Goal: Task Accomplishment & Management: Manage account settings

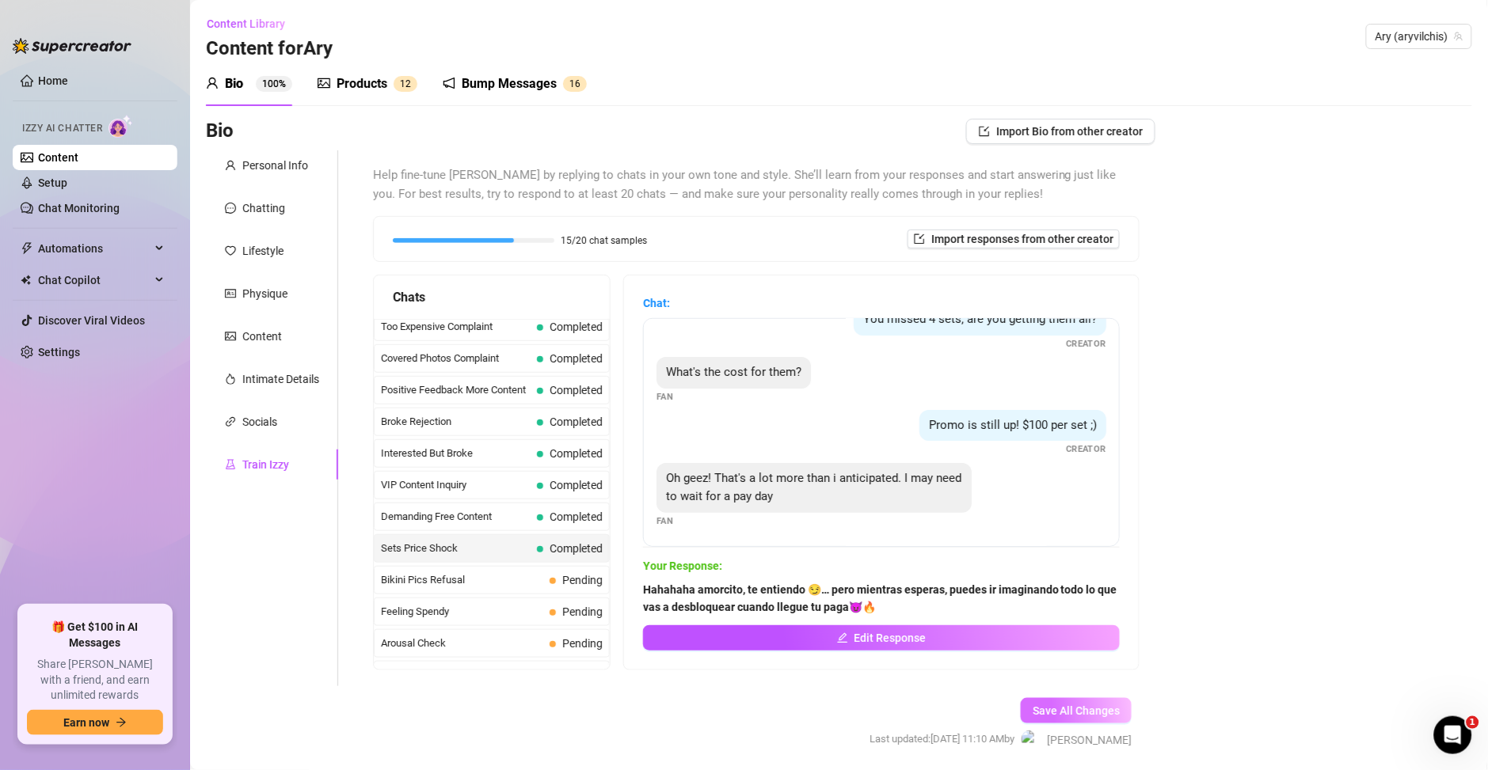
click at [1033, 706] on span "Save All Changes" at bounding box center [1076, 711] width 87 height 13
click at [1033, 705] on span "Save All Changes" at bounding box center [1076, 711] width 87 height 13
click at [52, 82] on link "Home" at bounding box center [53, 80] width 30 height 13
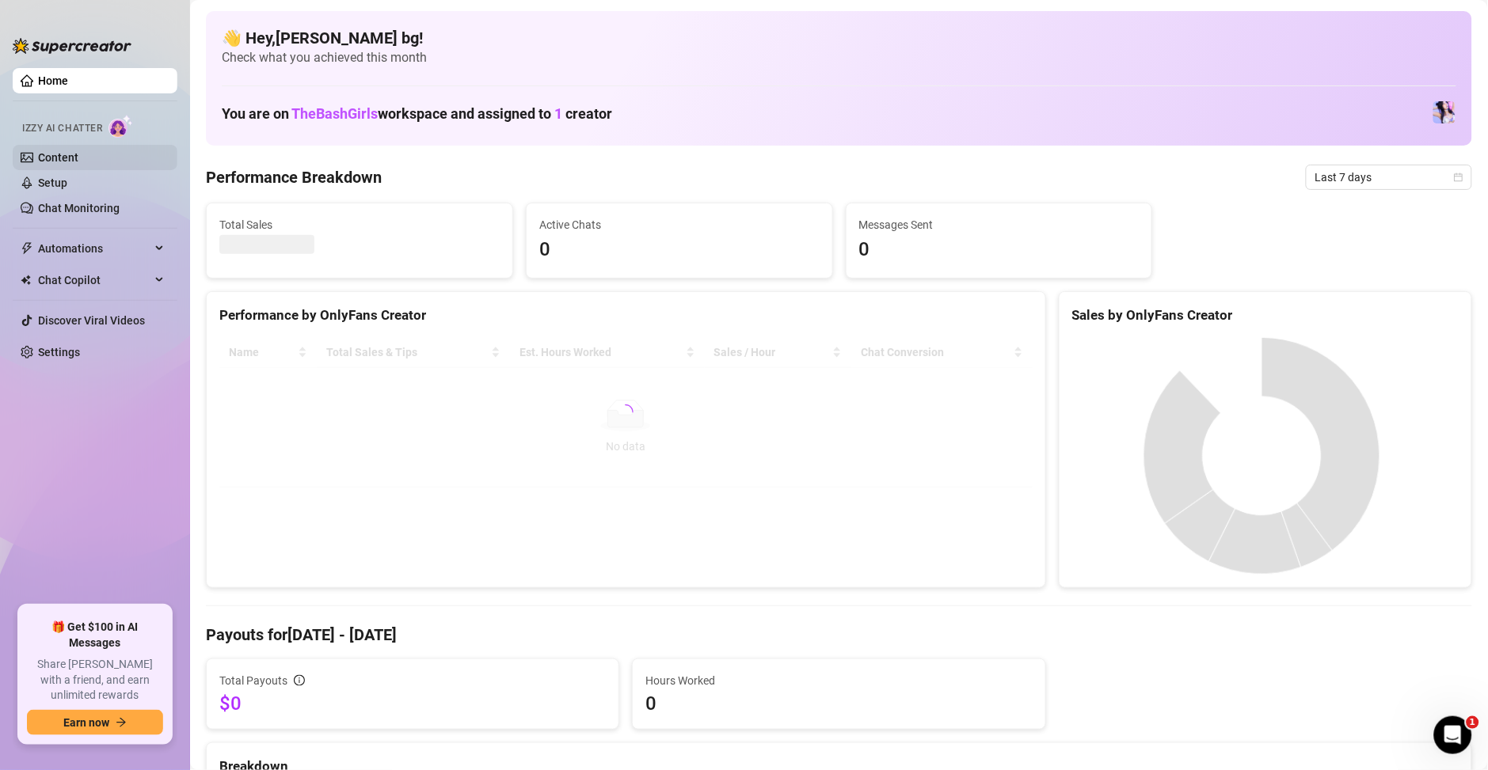
click at [70, 155] on link "Content" at bounding box center [58, 157] width 40 height 13
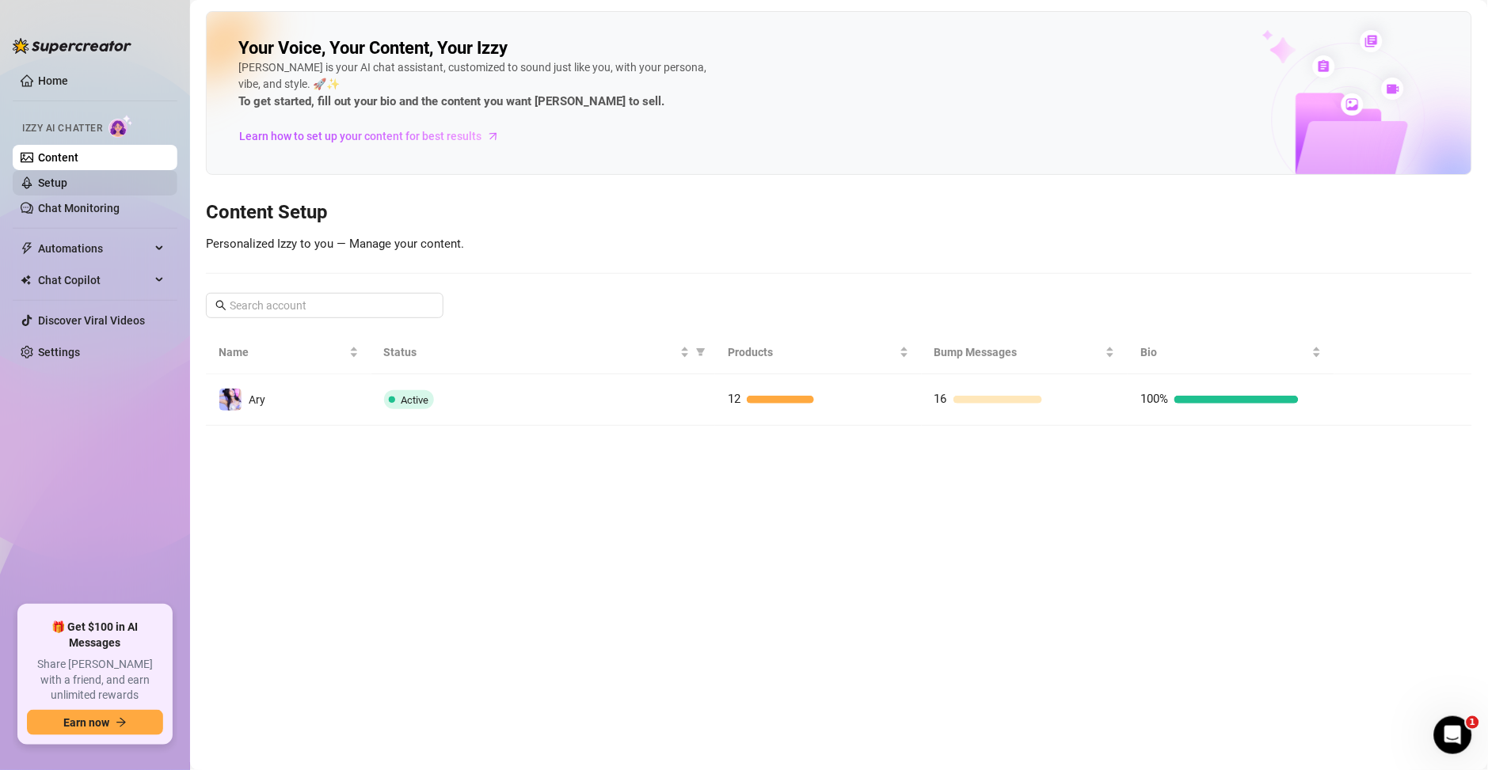
click at [48, 186] on link "Setup" at bounding box center [52, 183] width 29 height 13
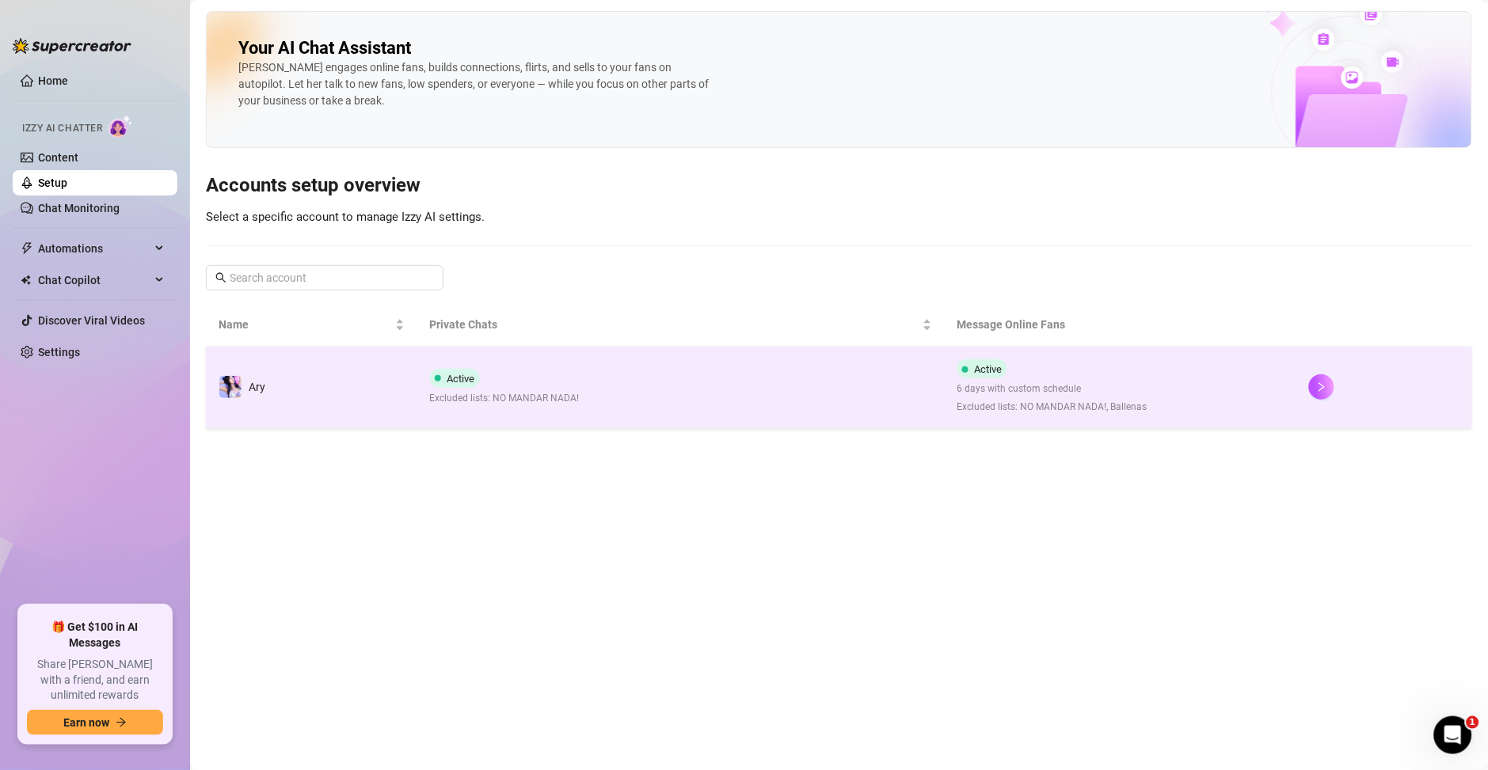
click at [746, 399] on td "Active Excluded lists: NO MANDAR NADA!" at bounding box center [680, 388] width 527 height 82
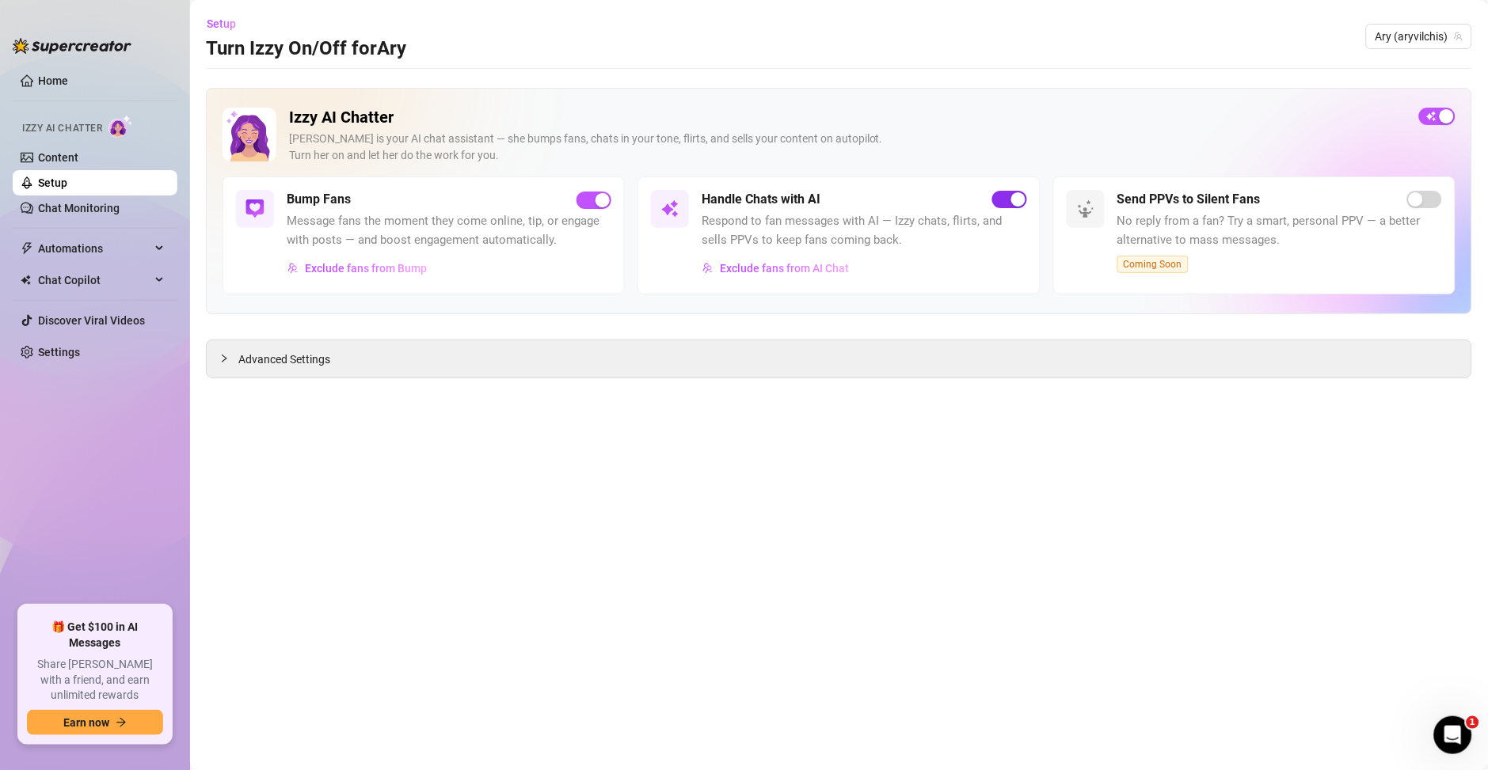
drag, startPoint x: 1030, startPoint y: 203, endPoint x: 1019, endPoint y: 203, distance: 11.1
click at [1023, 203] on div "Handle Chats with AI Respond to fan messages with AI — Izzy chats, flirts, and …" at bounding box center [838, 236] width 402 height 118
click at [1019, 203] on div "button" at bounding box center [1018, 199] width 14 height 14
click at [61, 79] on link "Home" at bounding box center [53, 80] width 30 height 13
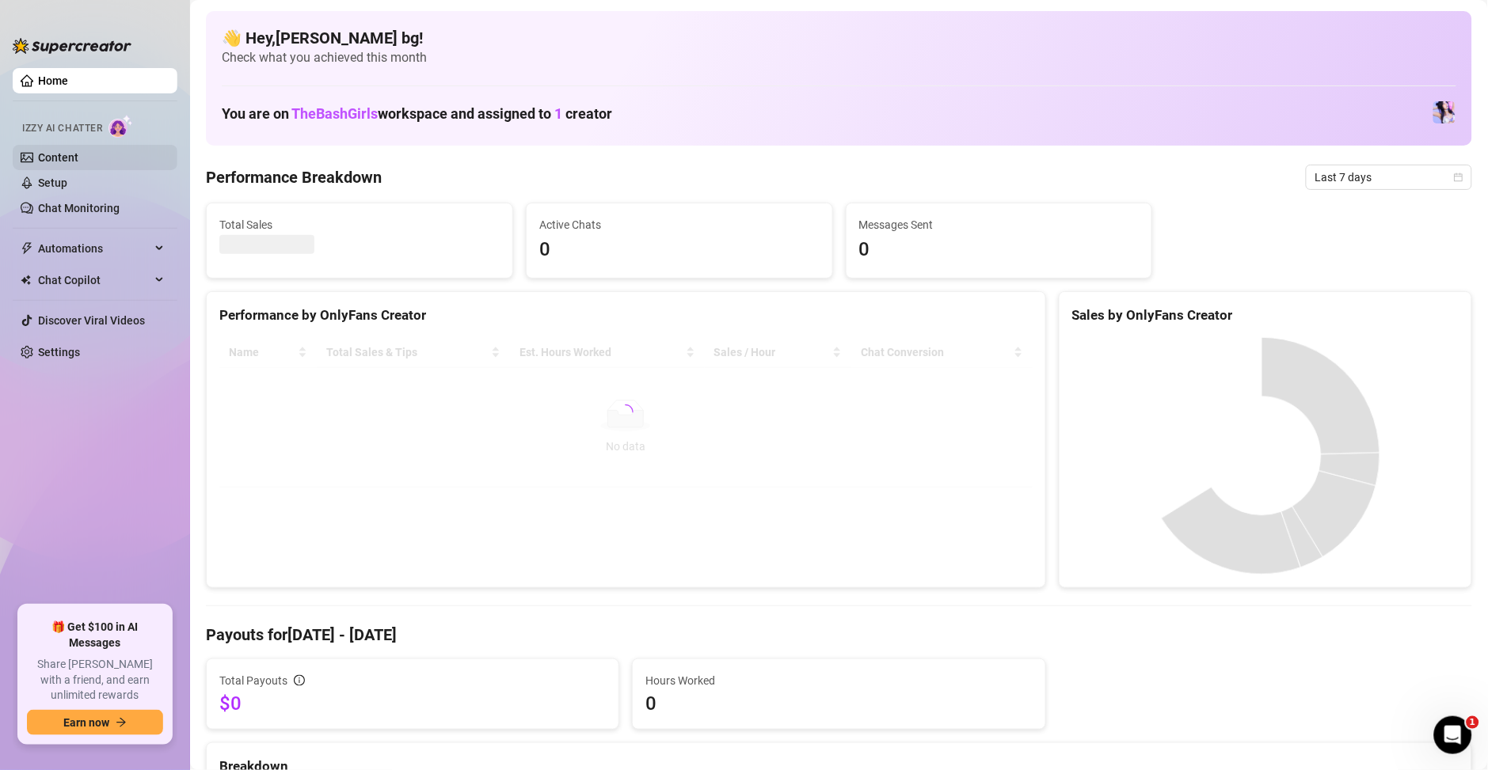
click at [59, 156] on link "Content" at bounding box center [58, 157] width 40 height 13
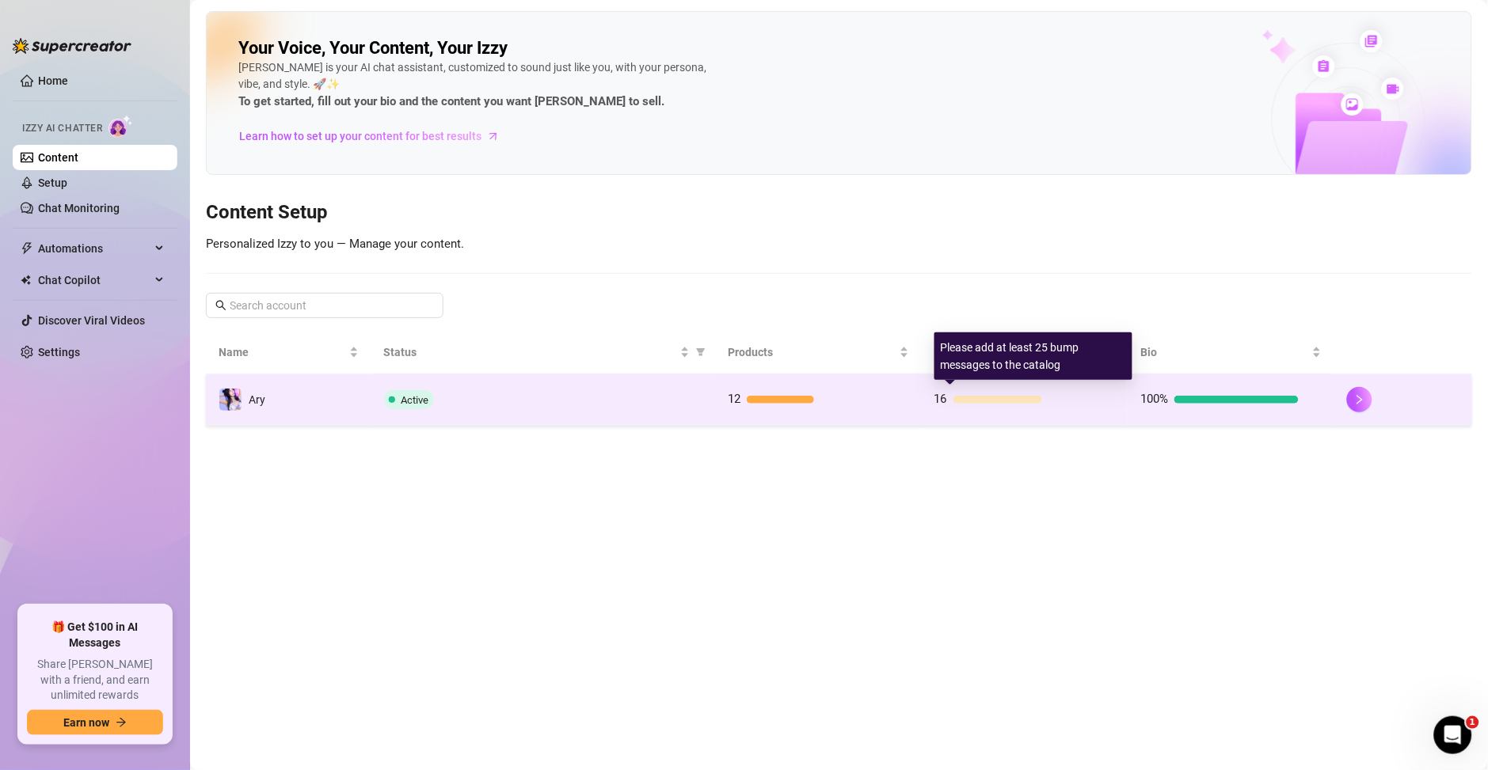
click at [1039, 407] on div "16" at bounding box center [1013, 399] width 158 height 19
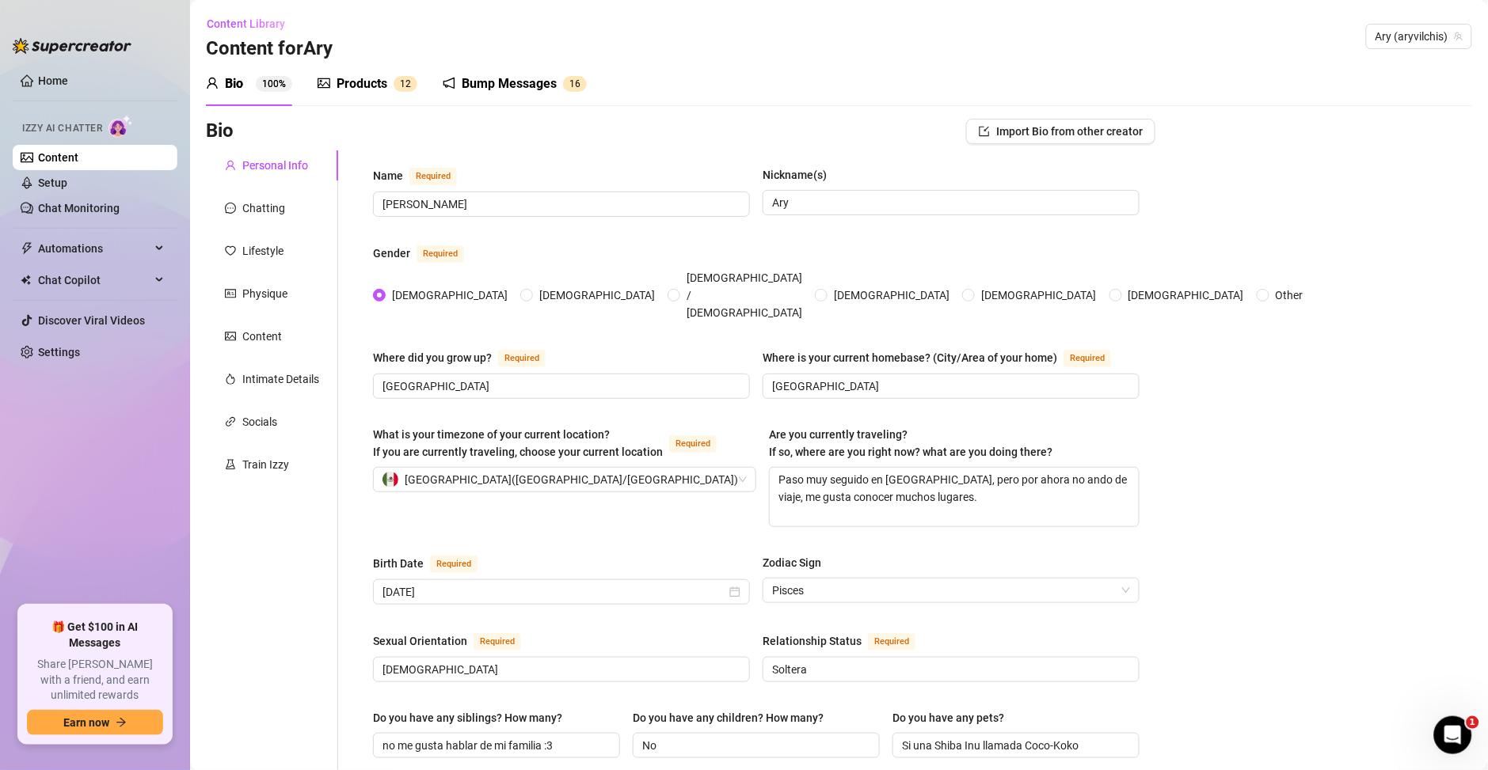
click at [363, 92] on div "Products" at bounding box center [362, 83] width 51 height 19
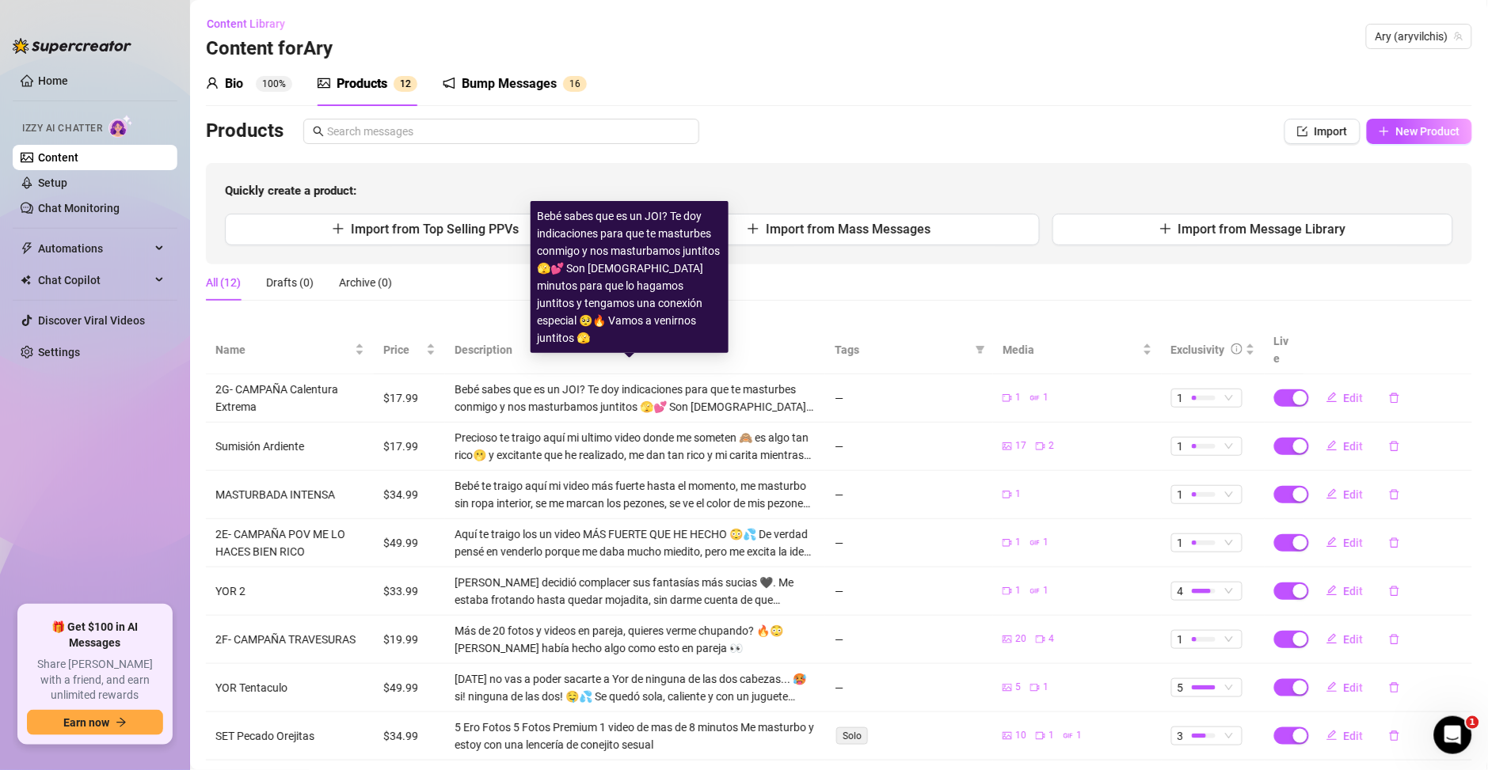
click at [502, 381] on div "Bebé sabes que es un JOI? Te doy indicaciones para que te masturbes conmigo y n…" at bounding box center [635, 398] width 361 height 35
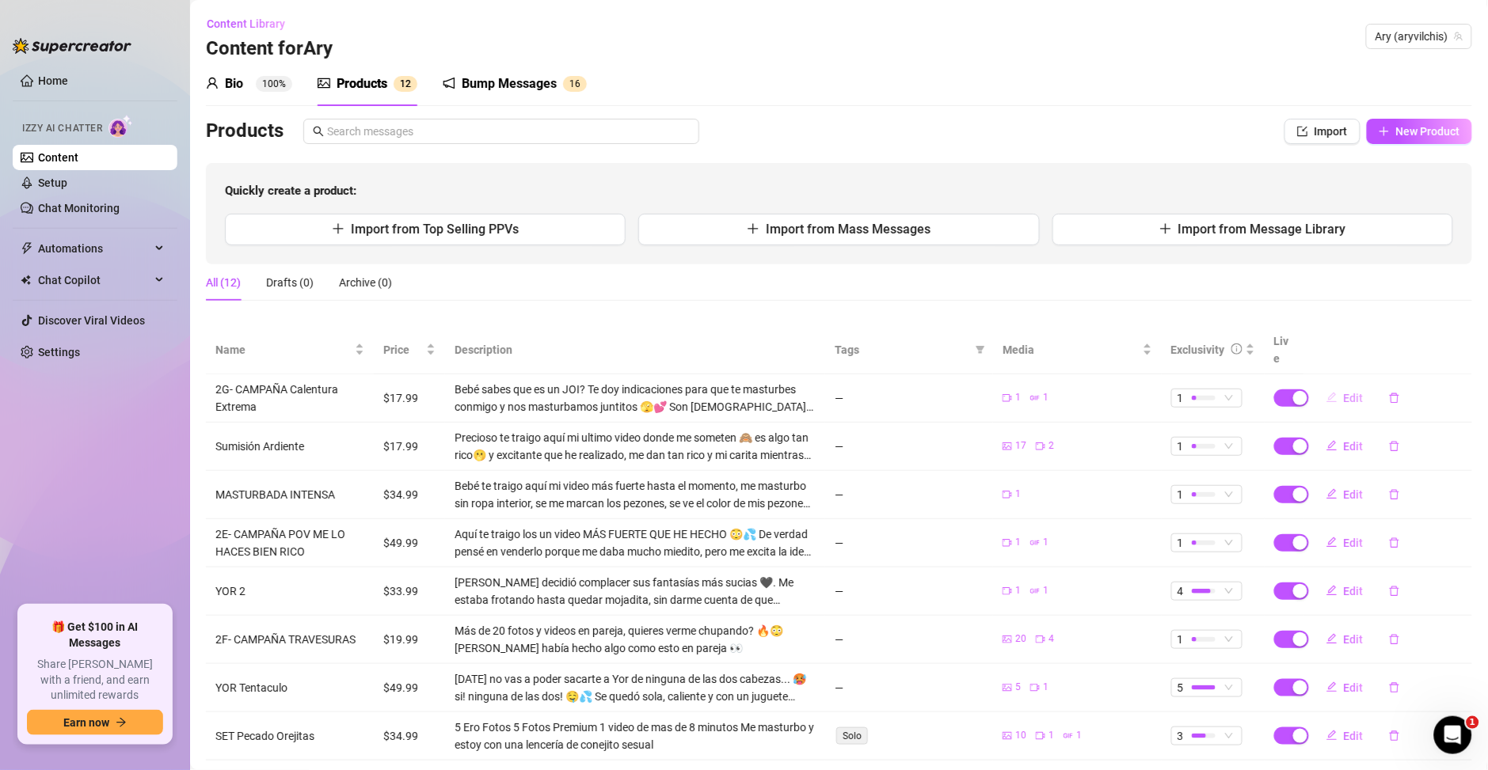
click at [1344, 392] on span "Edit" at bounding box center [1354, 398] width 20 height 13
type textarea "Type your message here..."
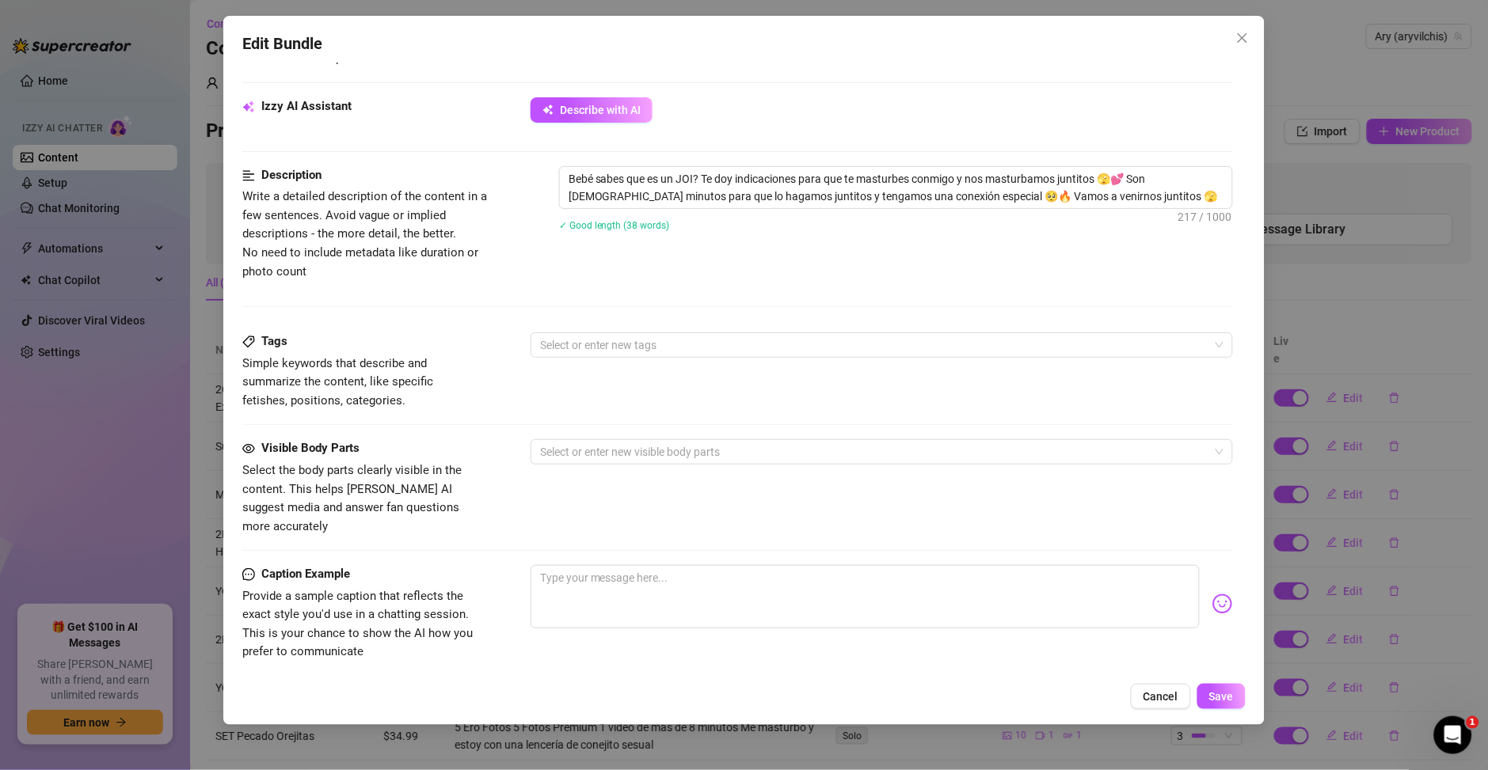
scroll to position [570, 0]
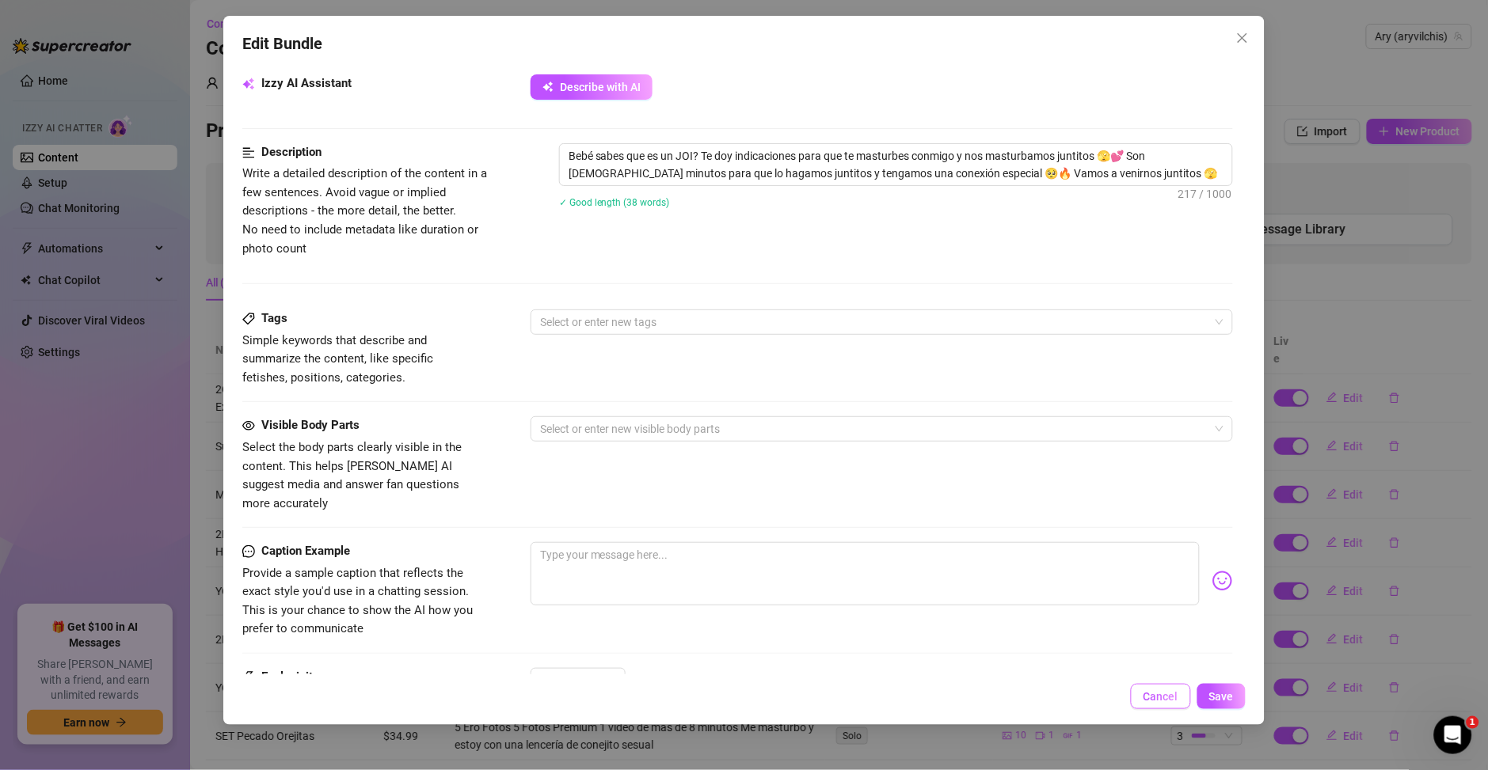
click at [1170, 695] on span "Cancel" at bounding box center [1160, 696] width 35 height 13
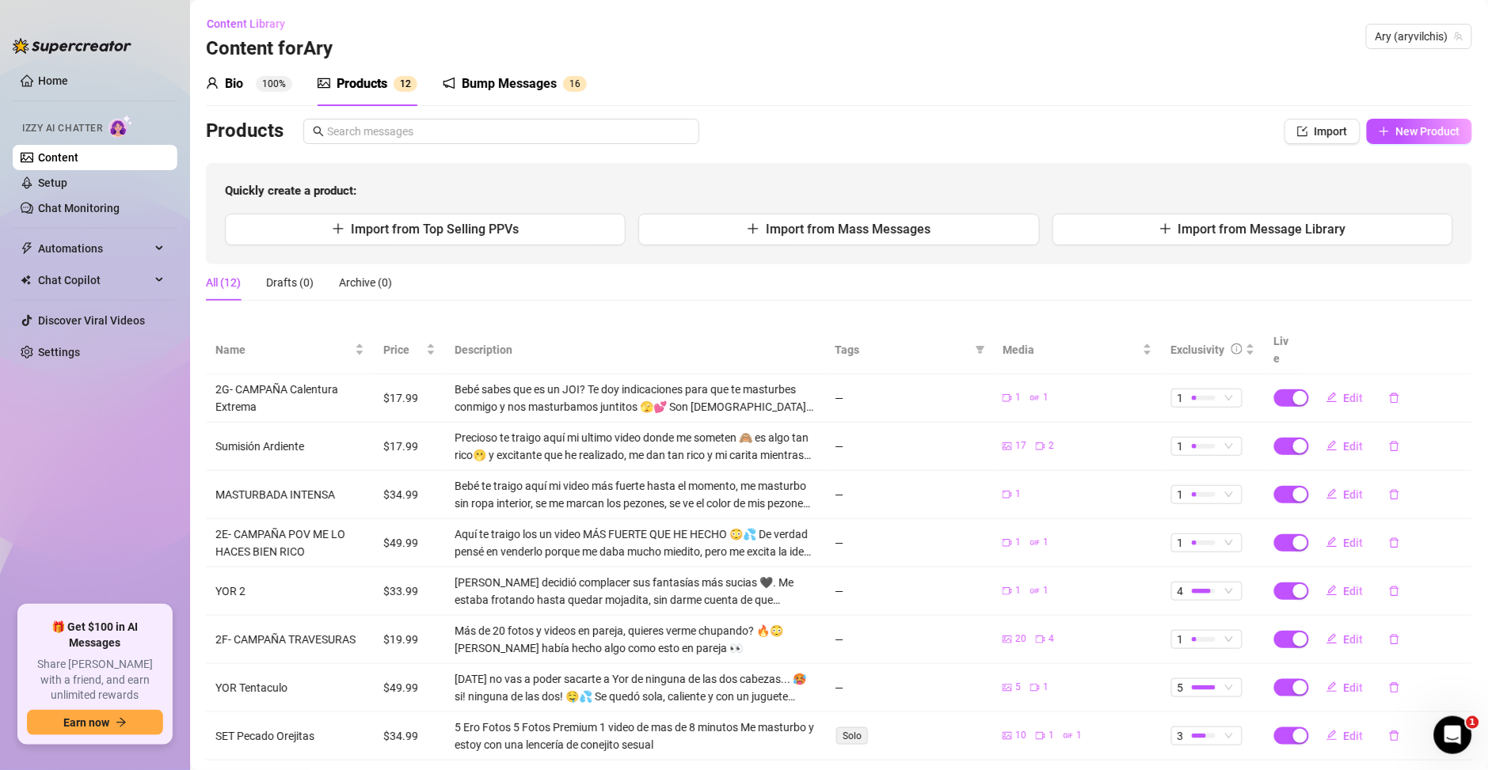
click at [249, 74] on div "Bio 100%" at bounding box center [249, 83] width 86 height 19
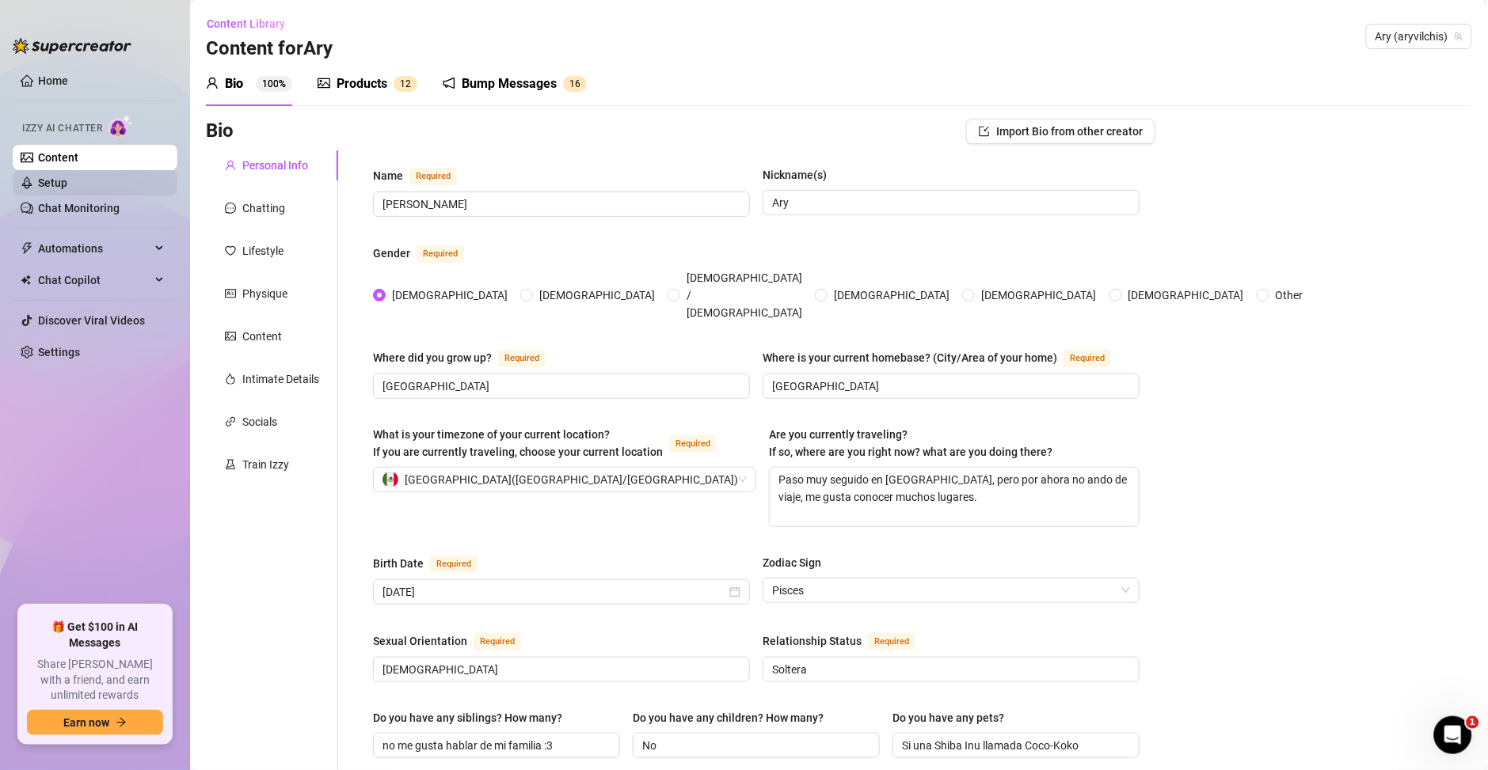
click at [66, 189] on link "Setup" at bounding box center [52, 183] width 29 height 13
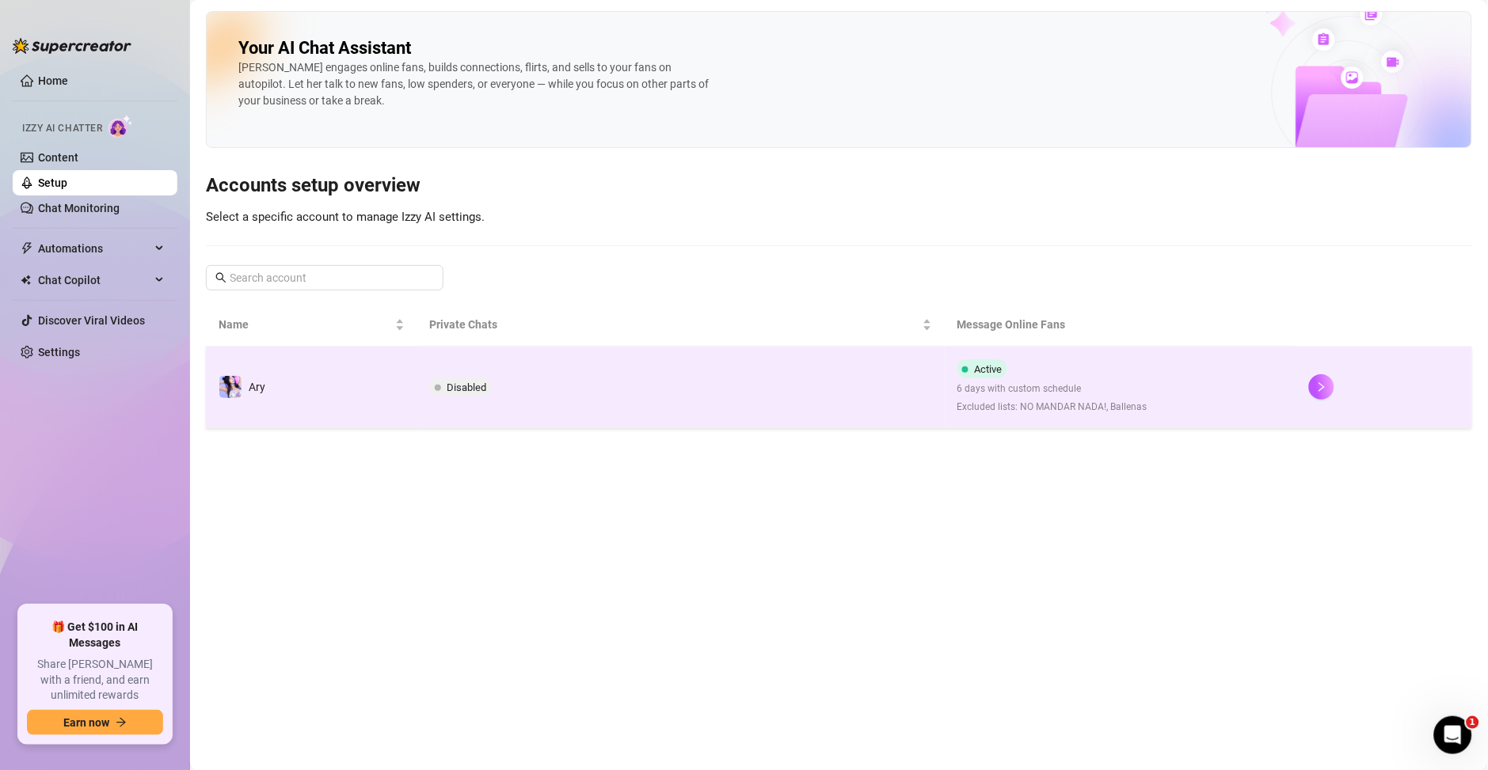
click at [529, 391] on td "Disabled" at bounding box center [680, 388] width 527 height 82
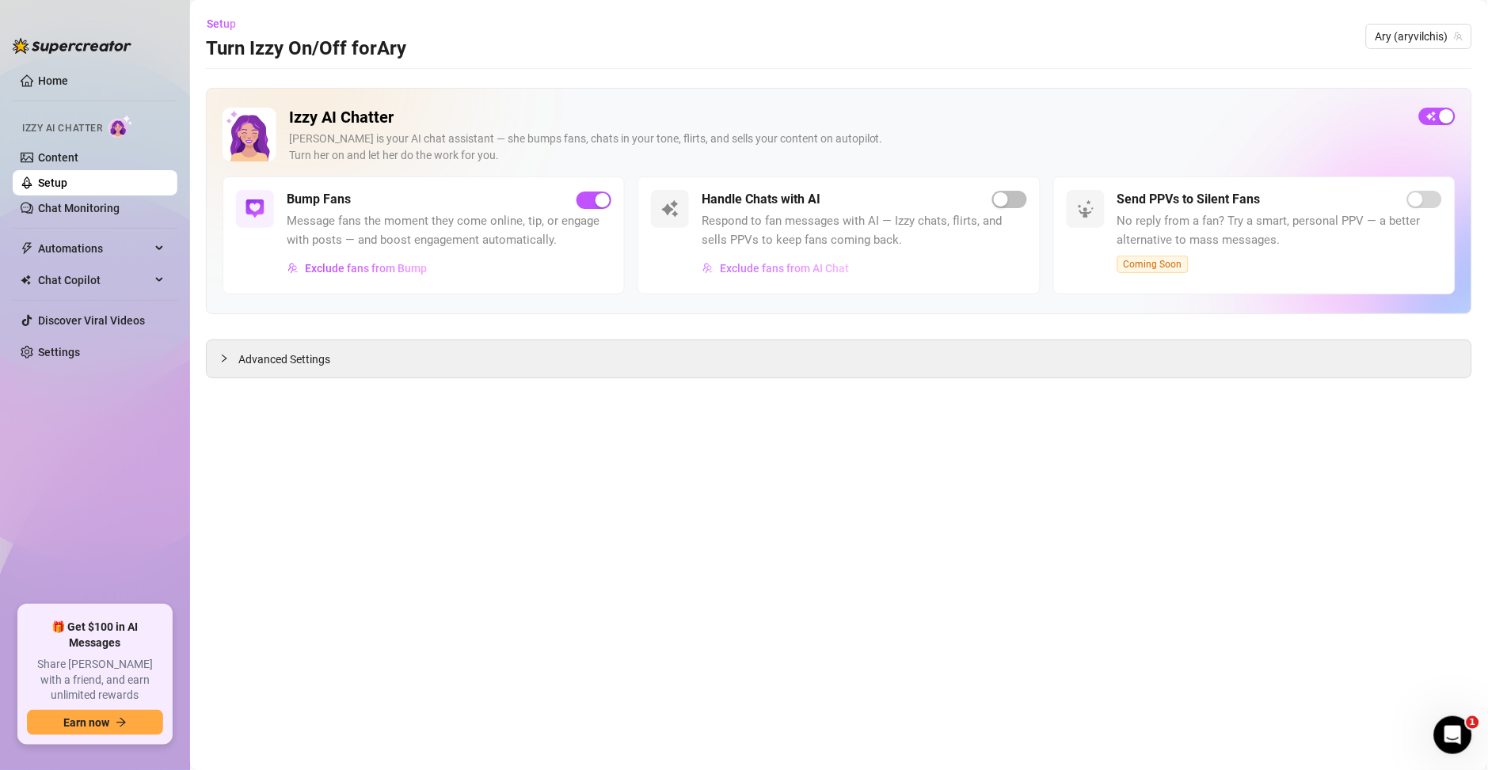
click at [732, 268] on span "Exclude fans from AI Chat" at bounding box center [784, 268] width 129 height 13
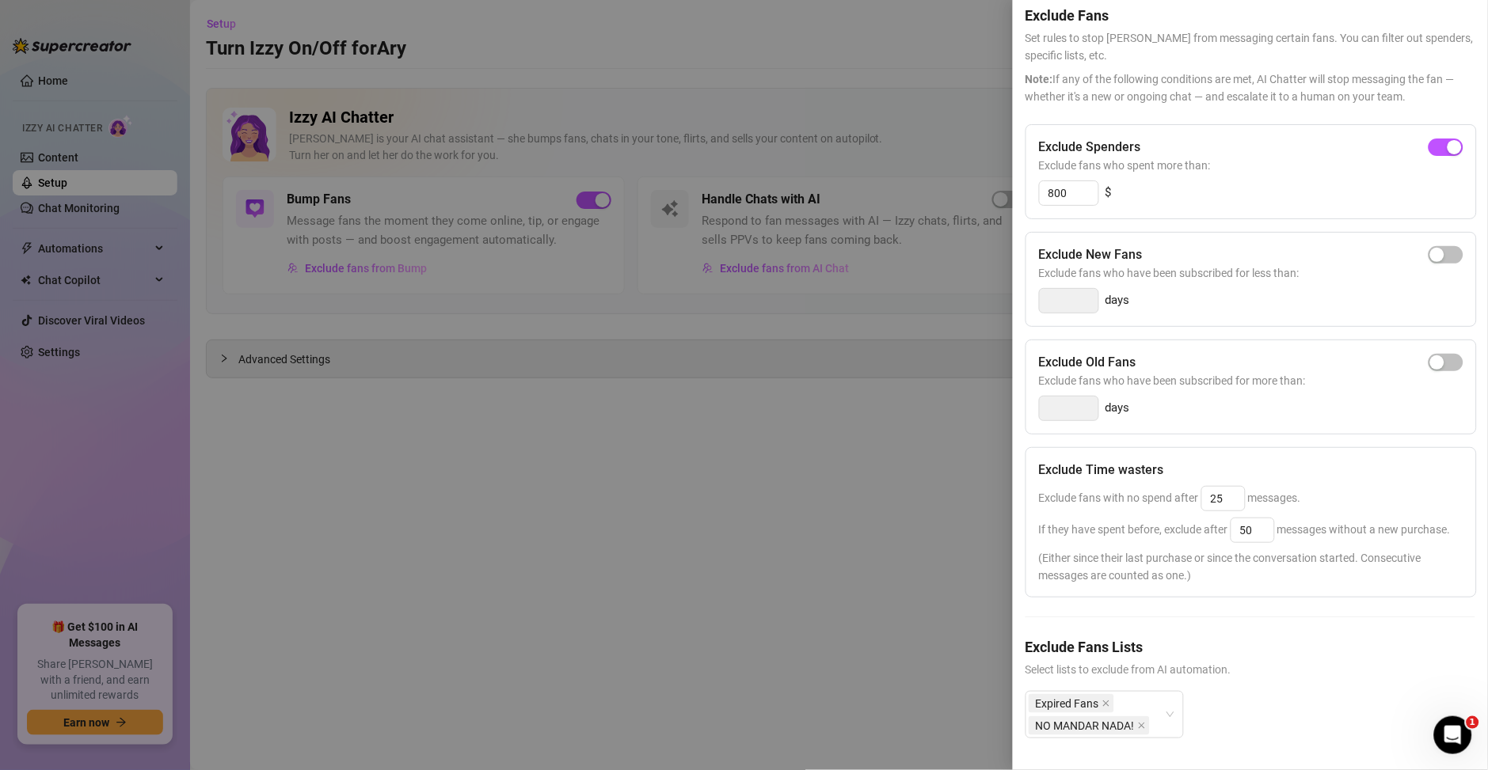
scroll to position [102, 0]
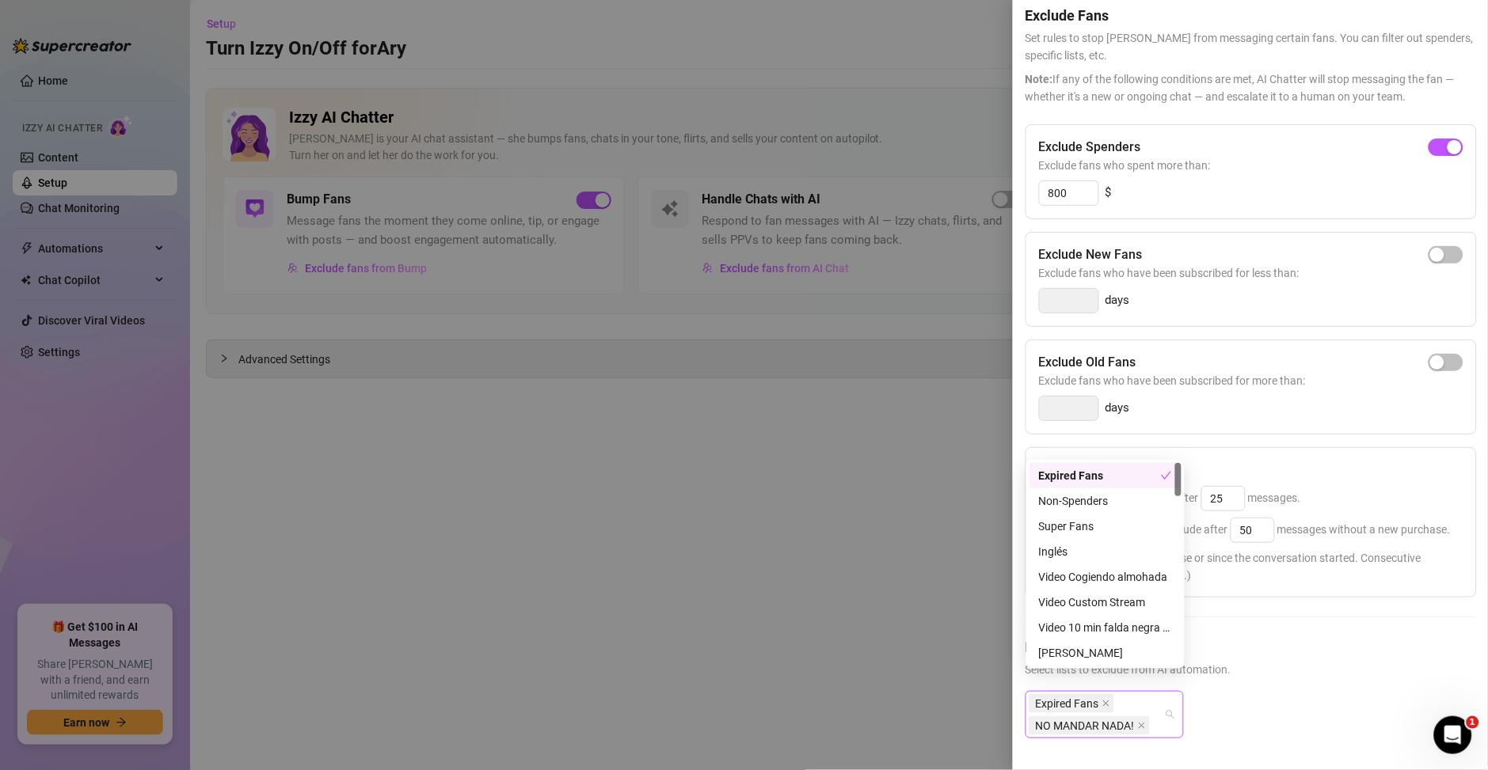
click at [1142, 693] on div "Expired Fans NO MANDAR NADA!" at bounding box center [1096, 715] width 135 height 44
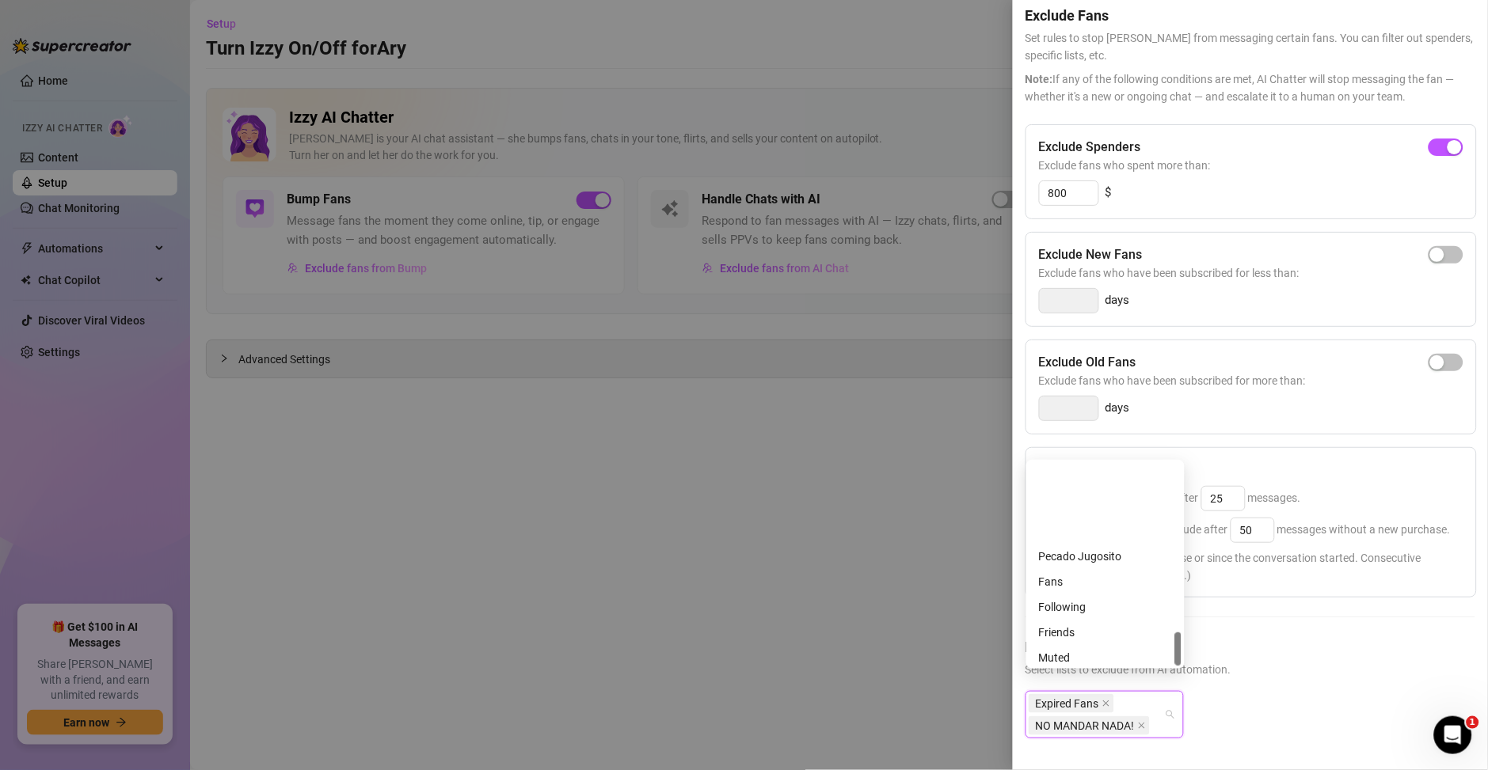
scroll to position [1013, 0]
click at [1077, 557] on div "Muted" at bounding box center [1105, 552] width 133 height 17
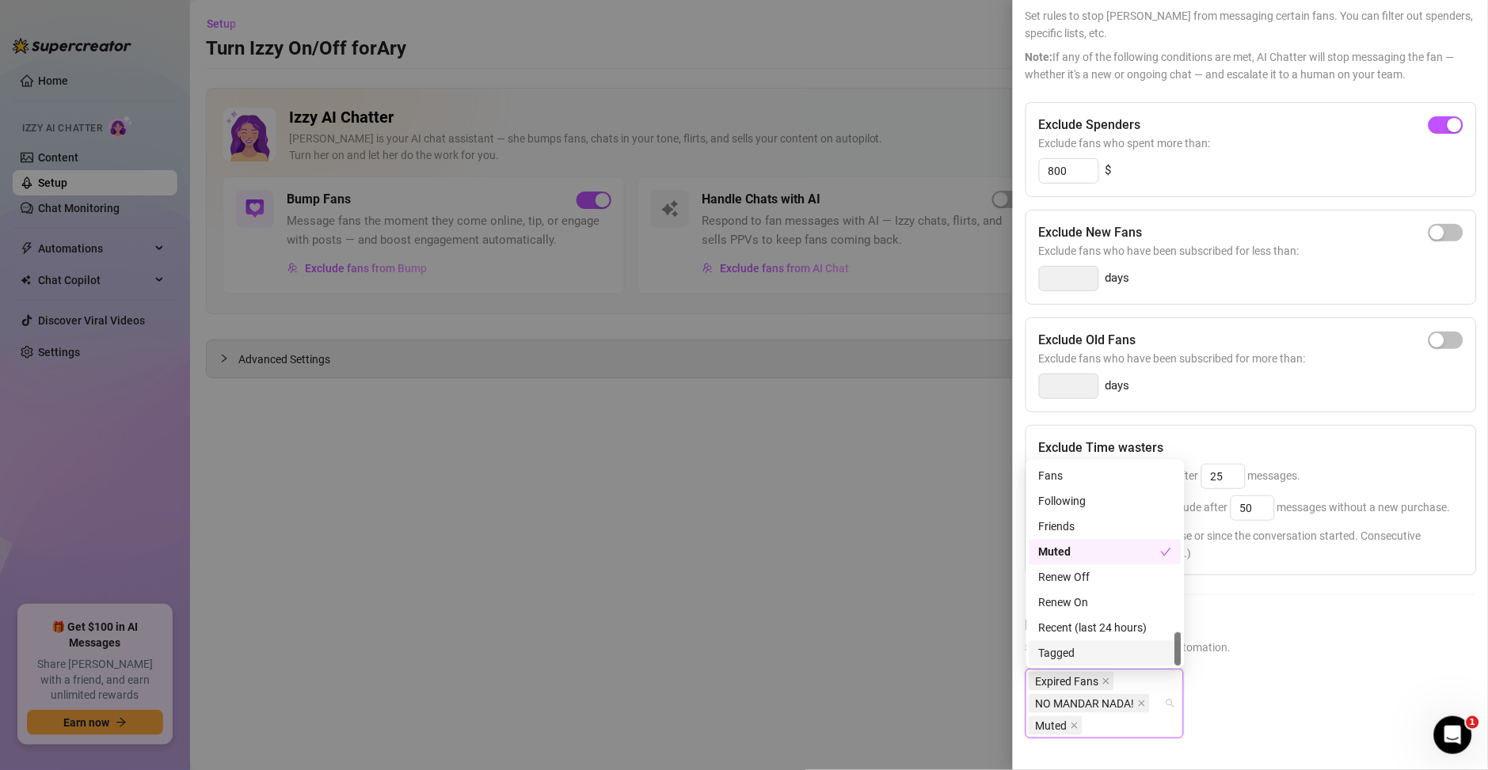
click at [1086, 660] on div "Tagged" at bounding box center [1105, 653] width 133 height 17
click at [1270, 675] on div "Expired Fans NO MANDAR NADA! Muted Tagged" at bounding box center [1250, 716] width 450 height 95
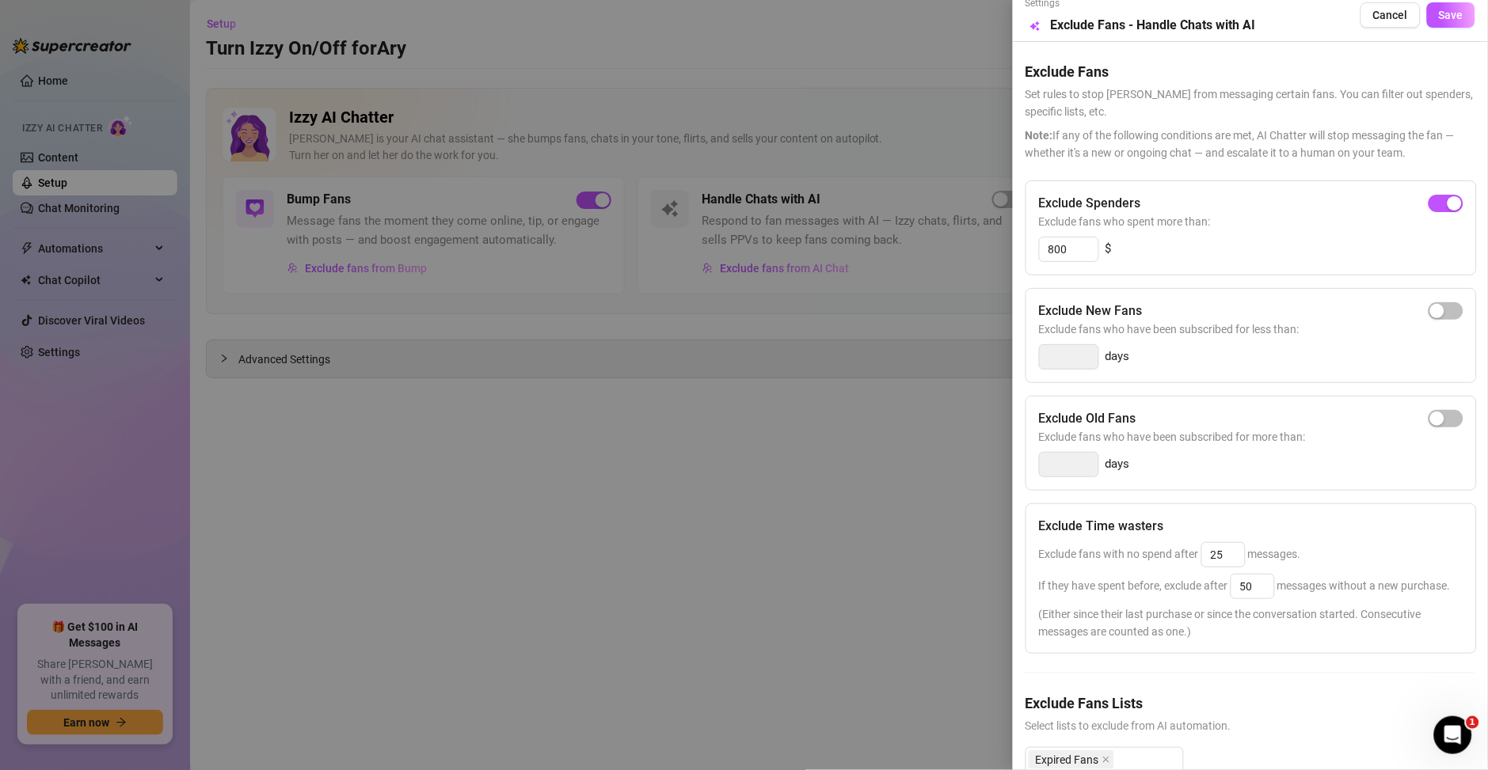
scroll to position [0, 0]
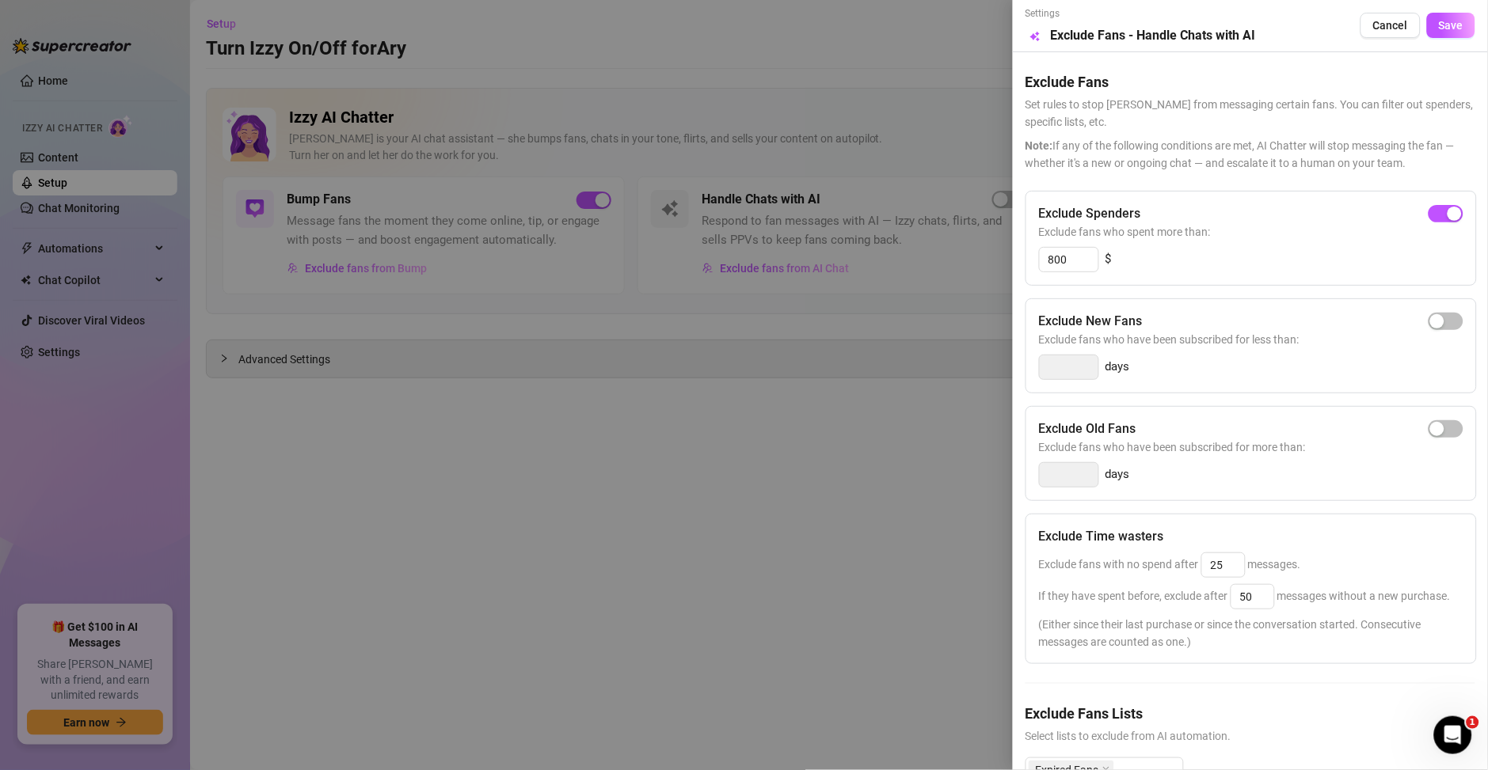
click at [460, 475] on div at bounding box center [744, 385] width 1488 height 770
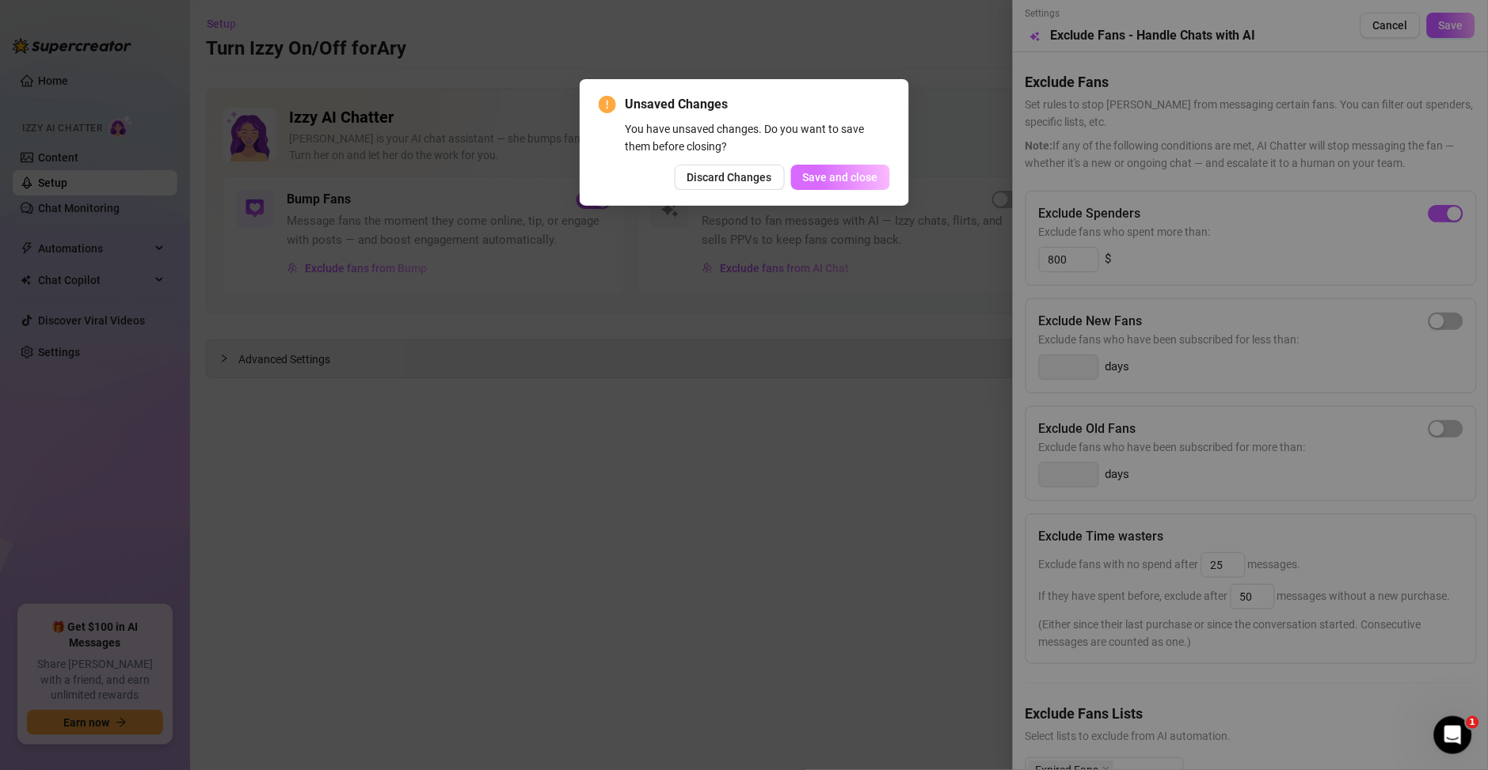
click at [828, 184] on button "Save and close" at bounding box center [840, 177] width 99 height 25
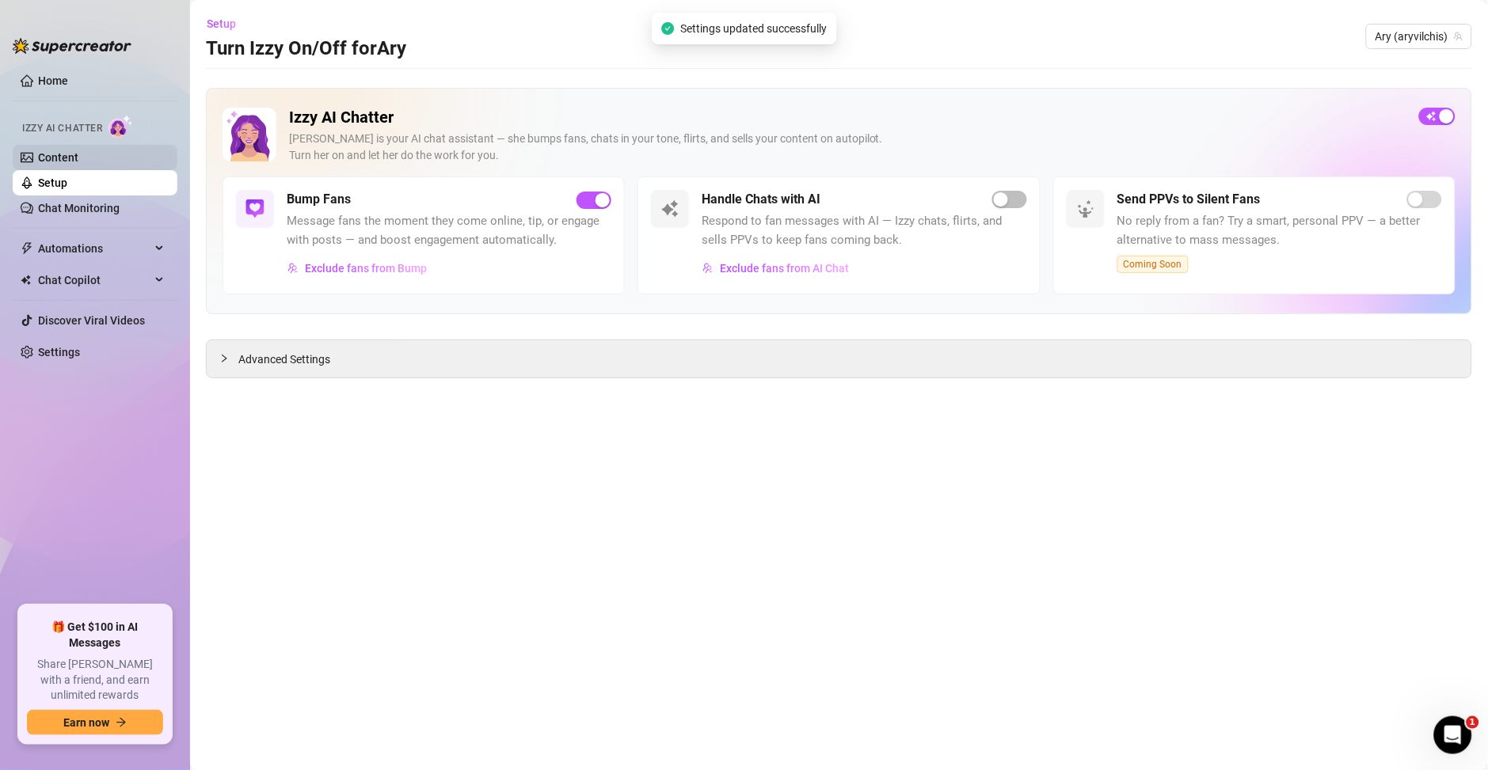
click at [78, 153] on link "Content" at bounding box center [58, 157] width 40 height 13
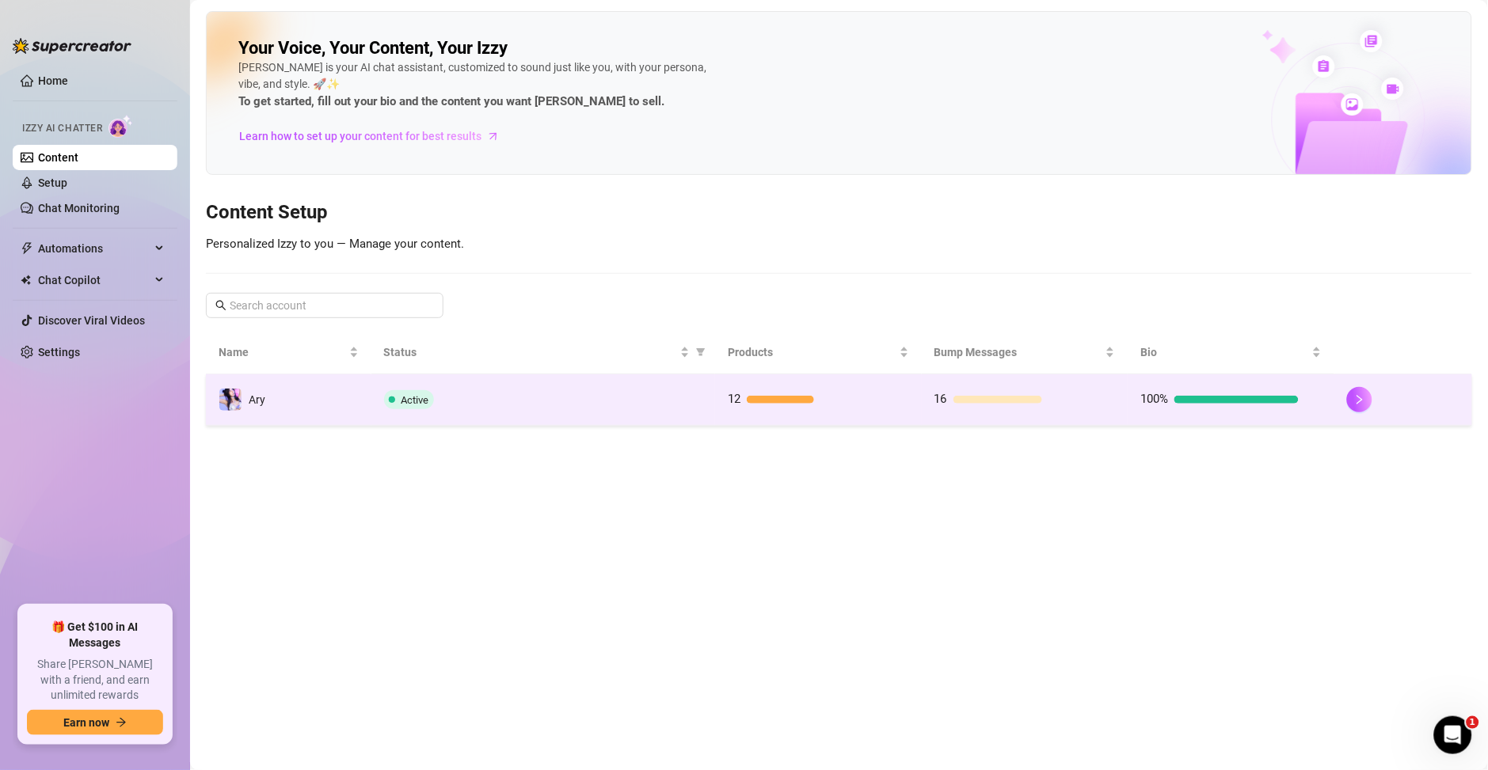
click at [868, 419] on td "12" at bounding box center [818, 400] width 207 height 51
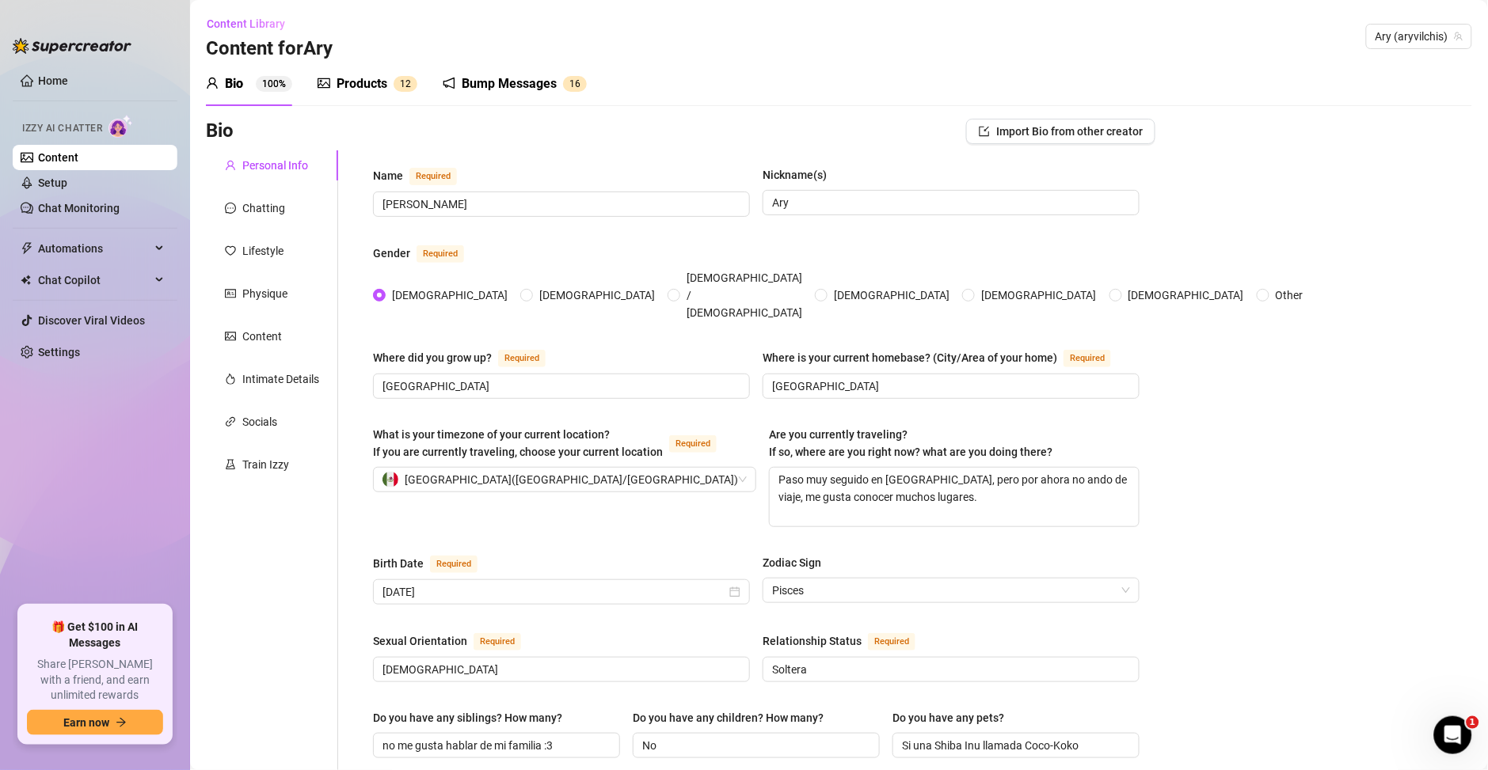
click at [369, 75] on div "Products" at bounding box center [362, 83] width 51 height 19
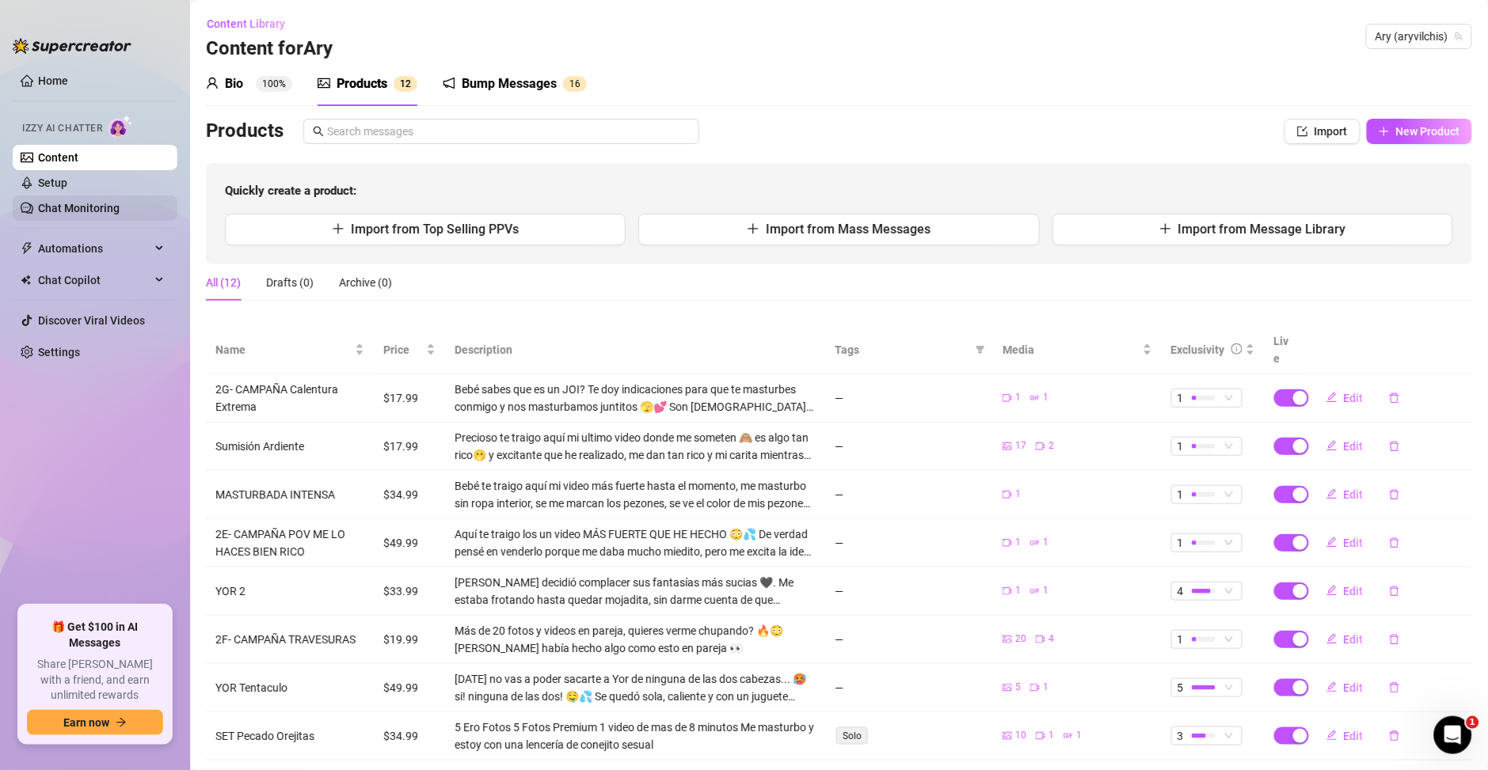
click at [81, 210] on link "Chat Monitoring" at bounding box center [79, 208] width 82 height 13
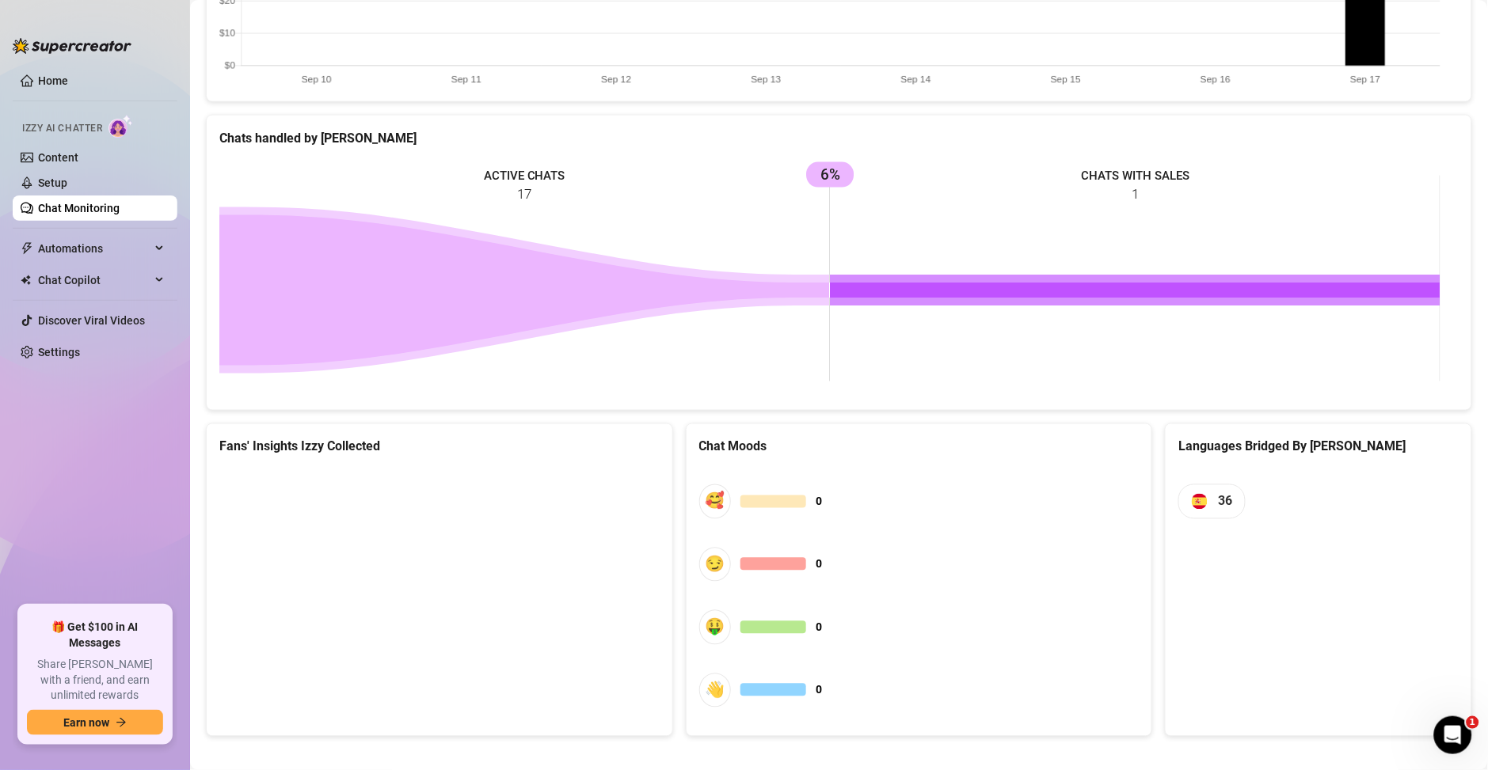
scroll to position [585, 0]
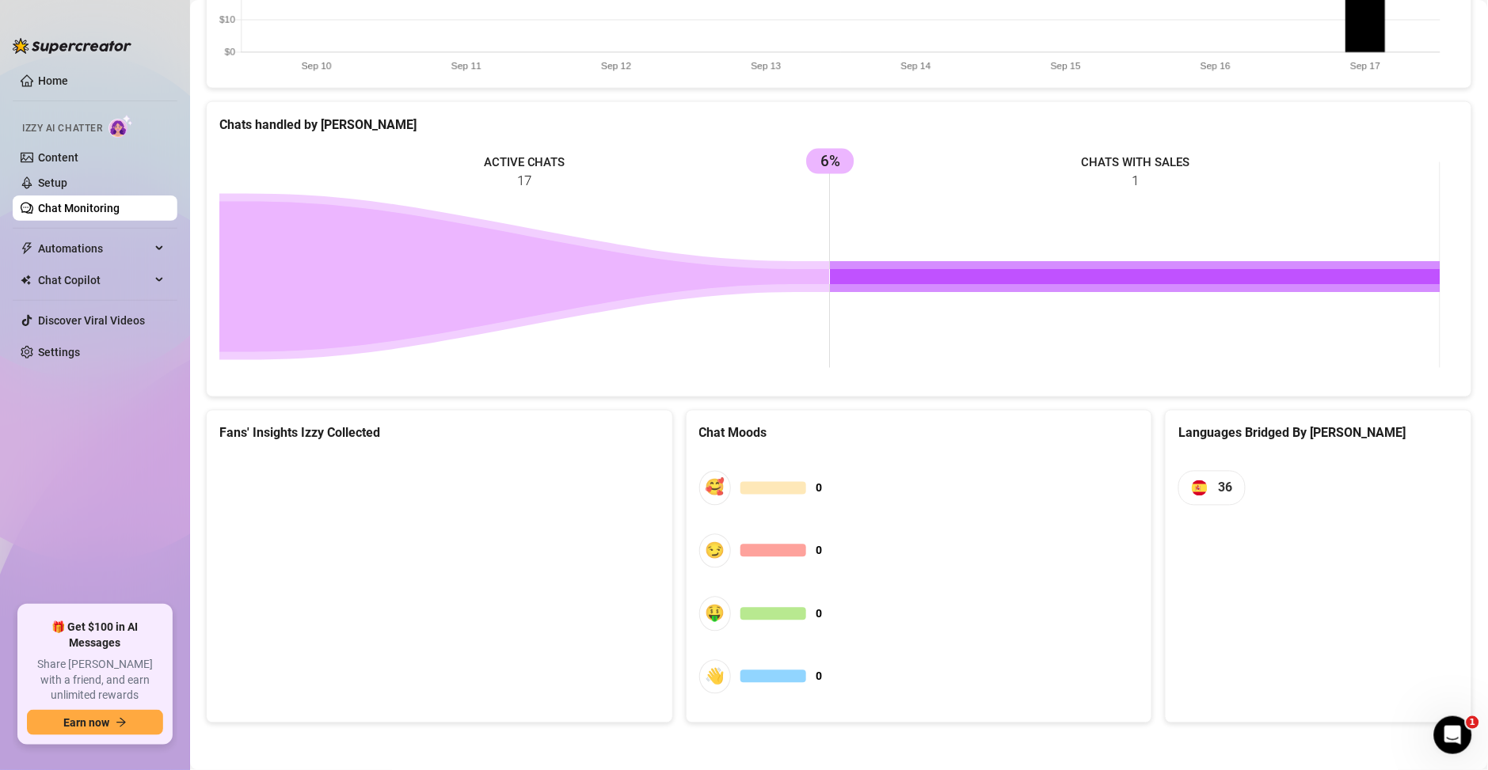
click at [342, 504] on canvas at bounding box center [435, 574] width 433 height 238
click at [356, 514] on canvas at bounding box center [435, 574] width 433 height 238
click at [463, 557] on canvas at bounding box center [435, 574] width 433 height 238
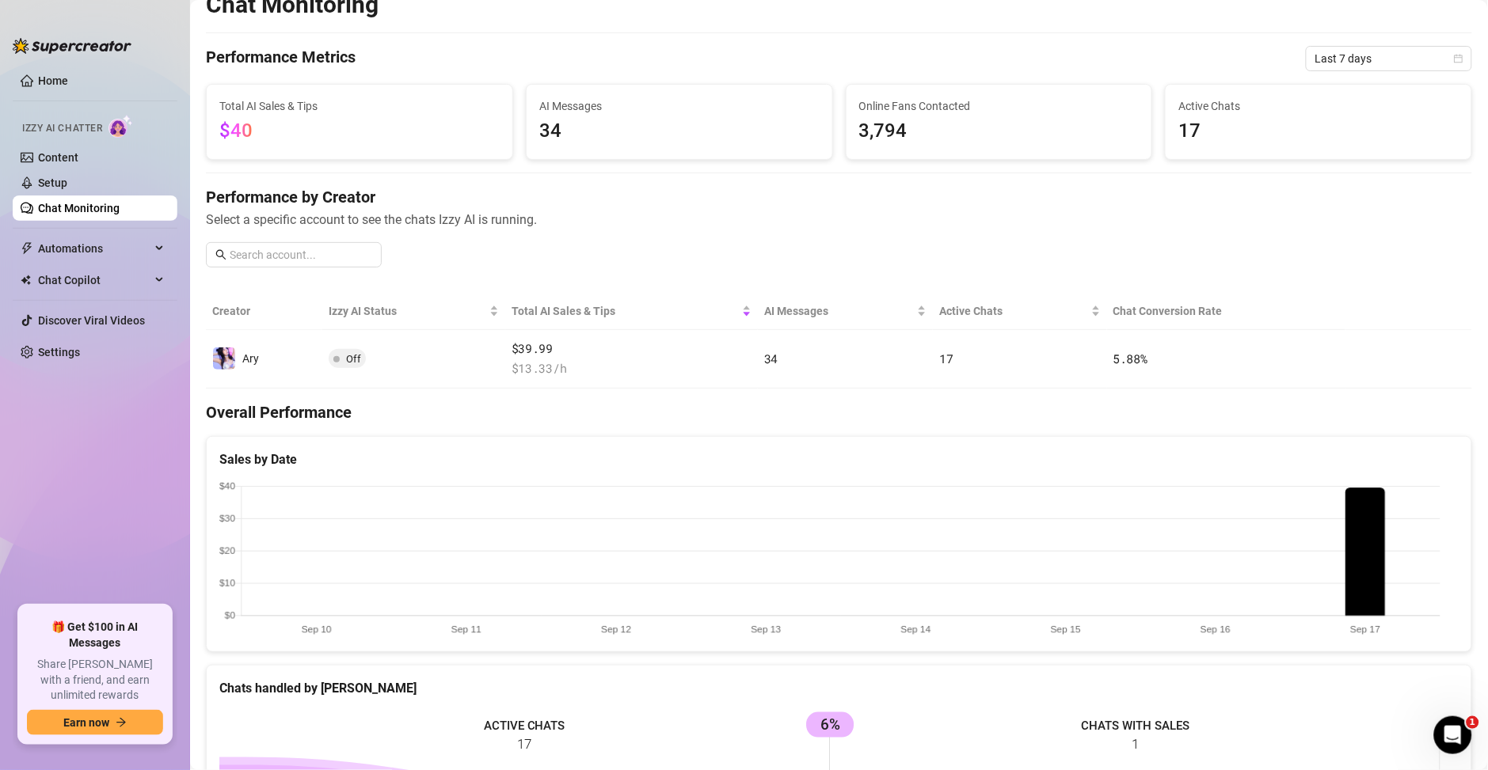
scroll to position [0, 0]
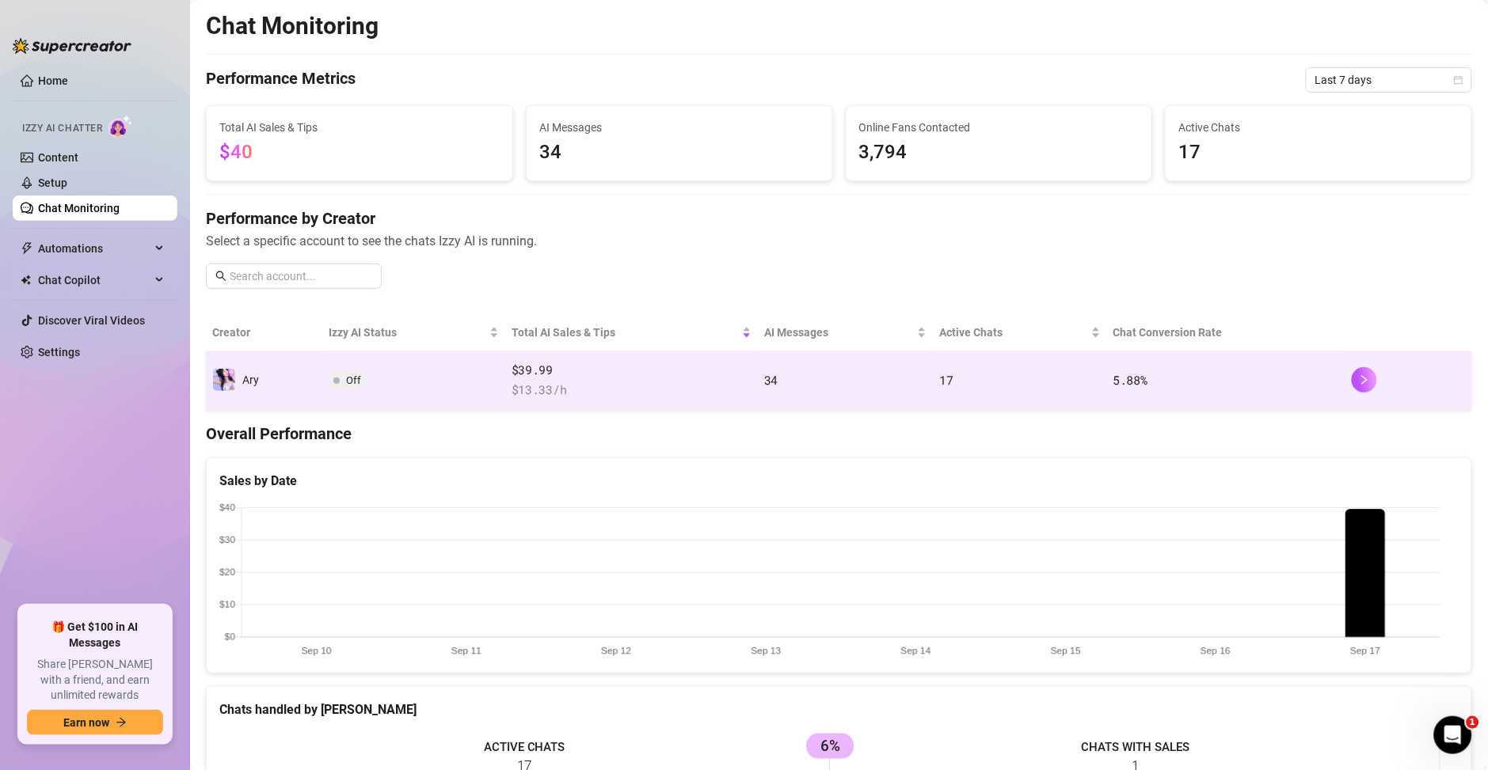
click at [646, 379] on span "$39.99" at bounding box center [632, 370] width 240 height 19
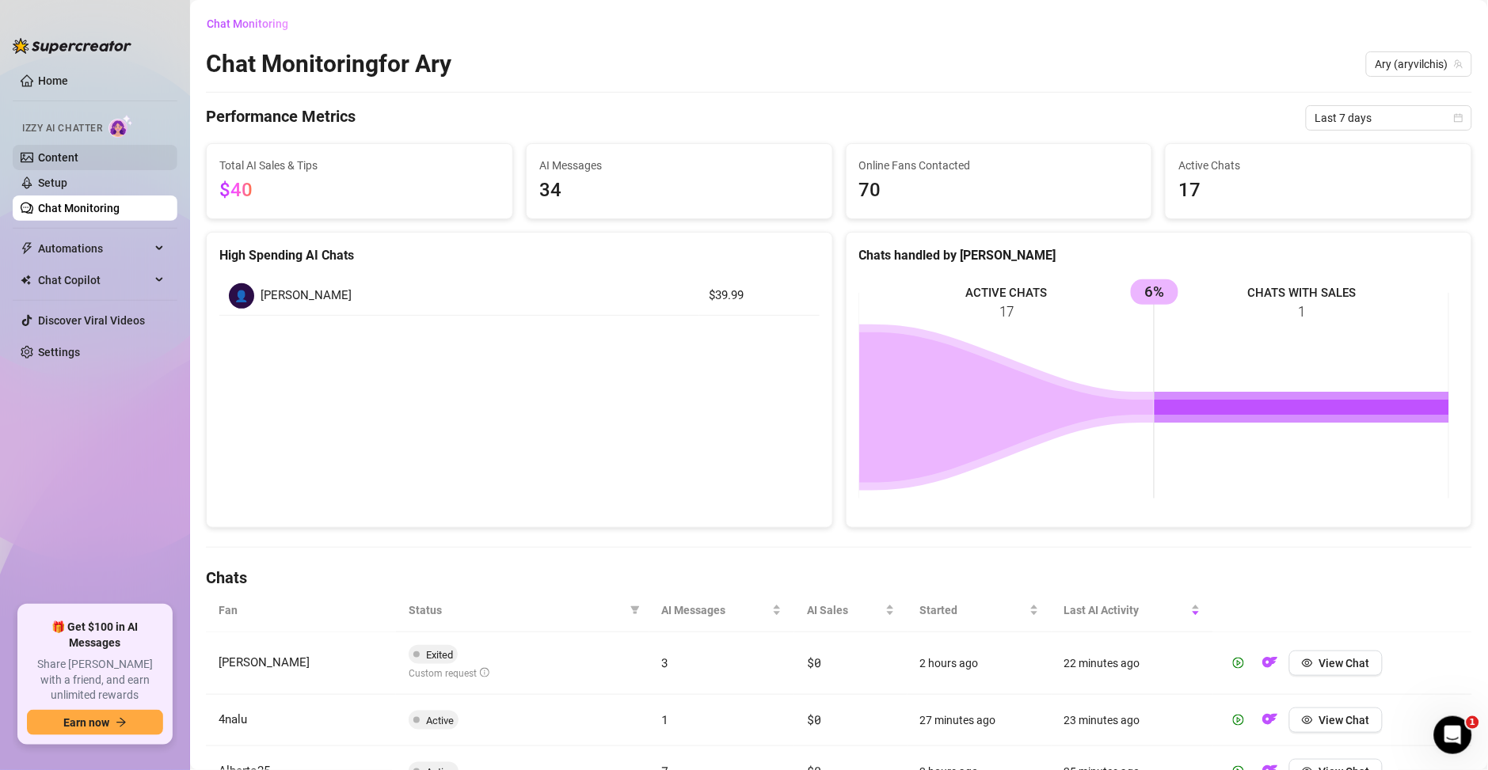
click at [68, 158] on link "Content" at bounding box center [58, 157] width 40 height 13
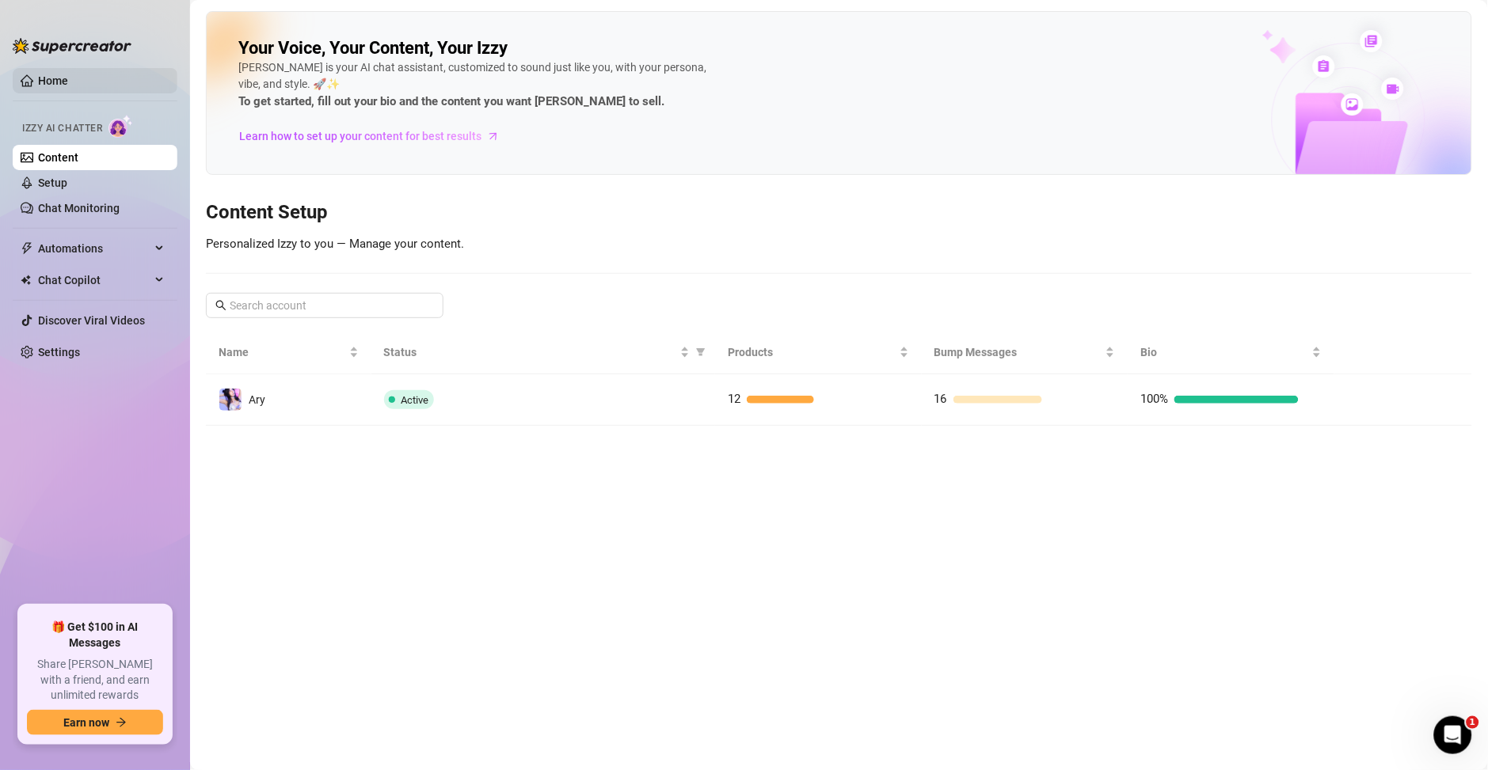
click at [61, 87] on link "Home" at bounding box center [53, 80] width 30 height 13
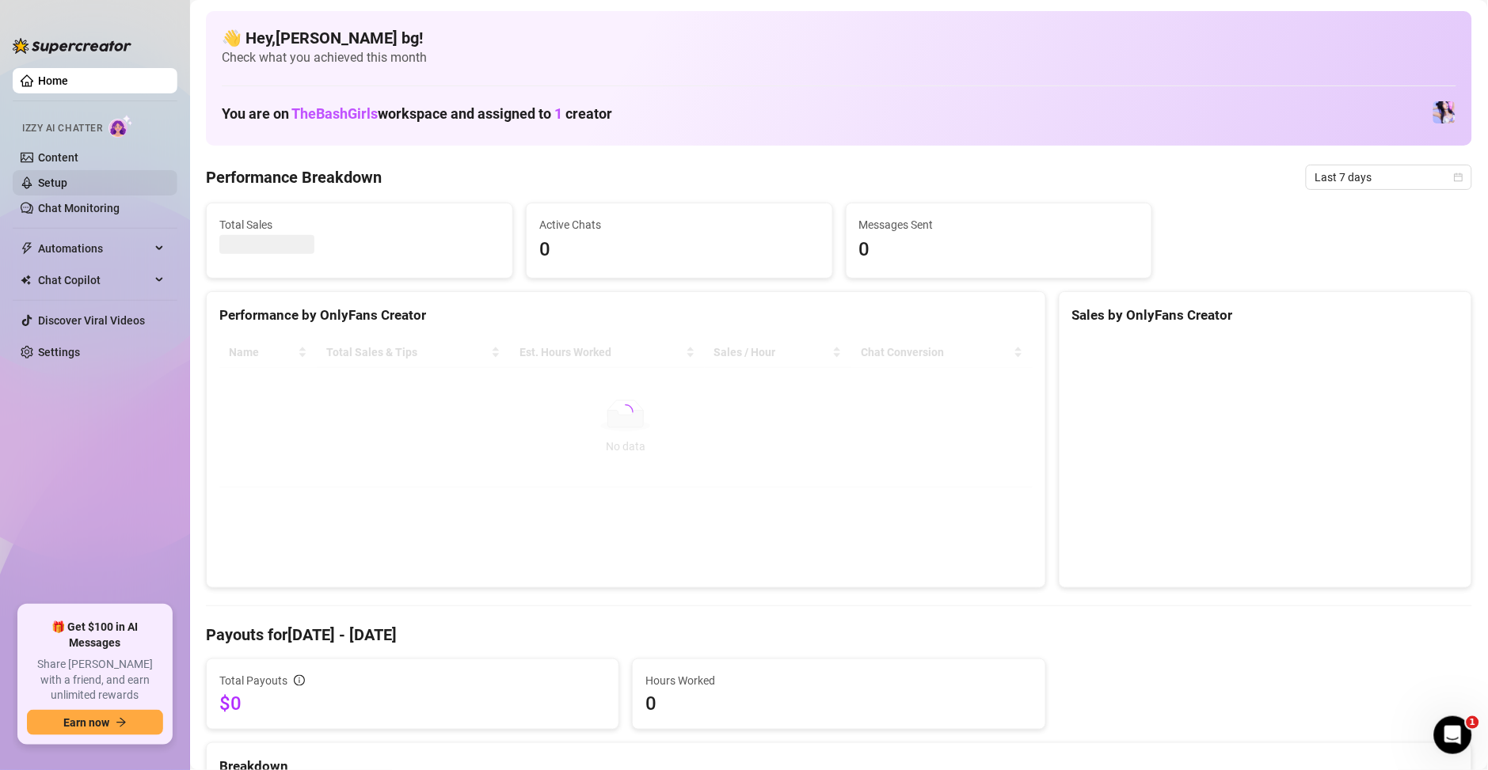
click at [66, 177] on link "Setup" at bounding box center [52, 183] width 29 height 13
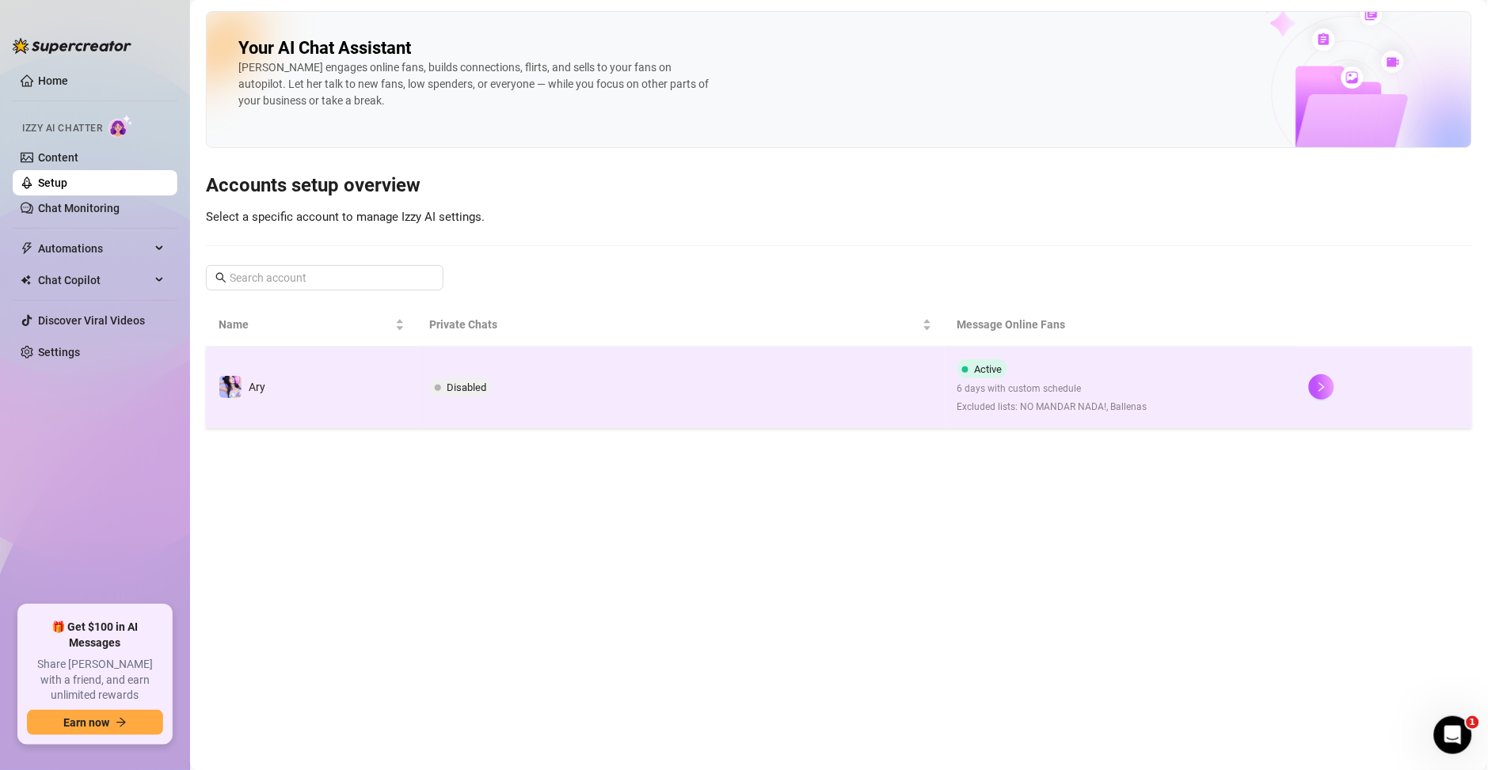
click at [546, 408] on td "Disabled" at bounding box center [680, 388] width 527 height 82
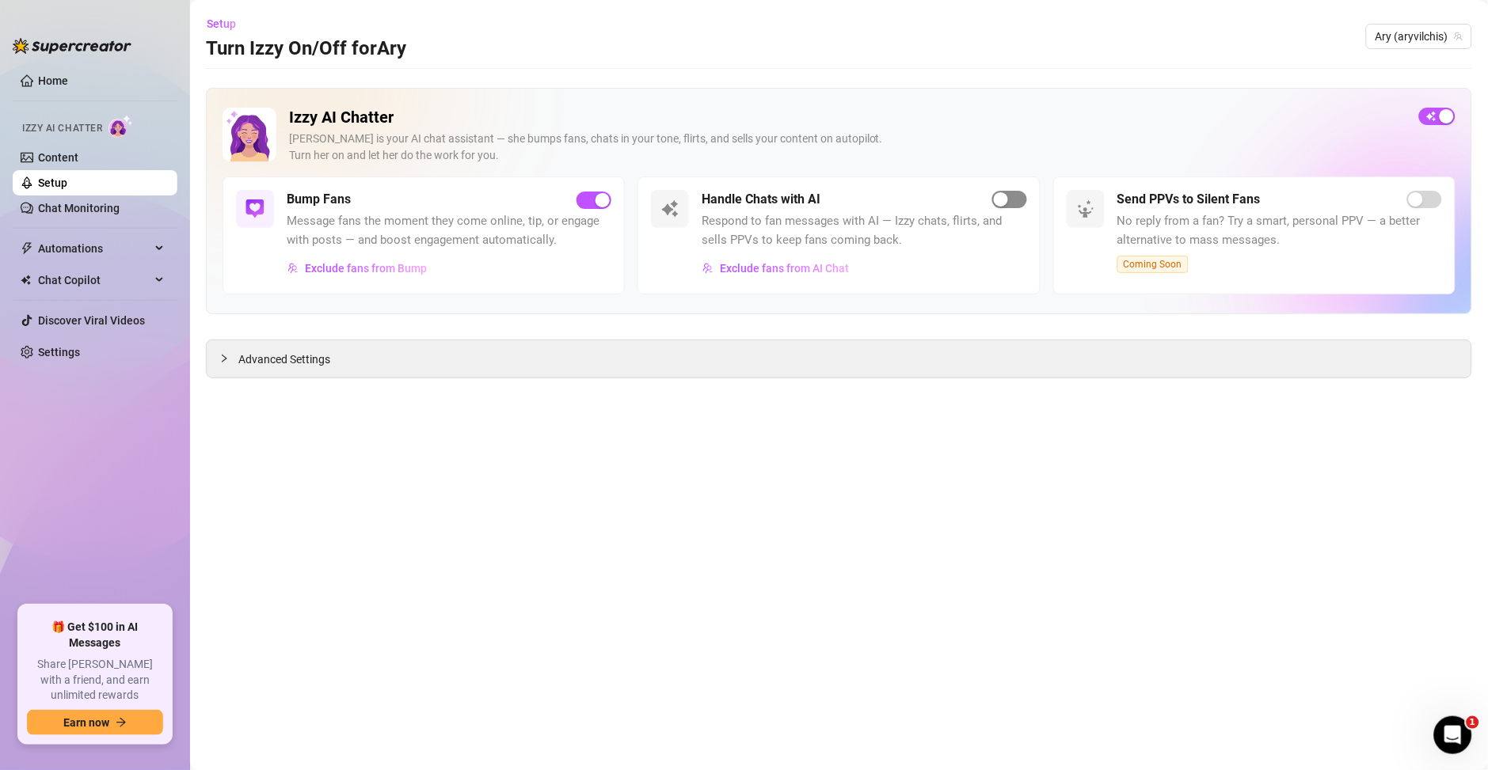
click at [1003, 205] on div "button" at bounding box center [1001, 199] width 14 height 14
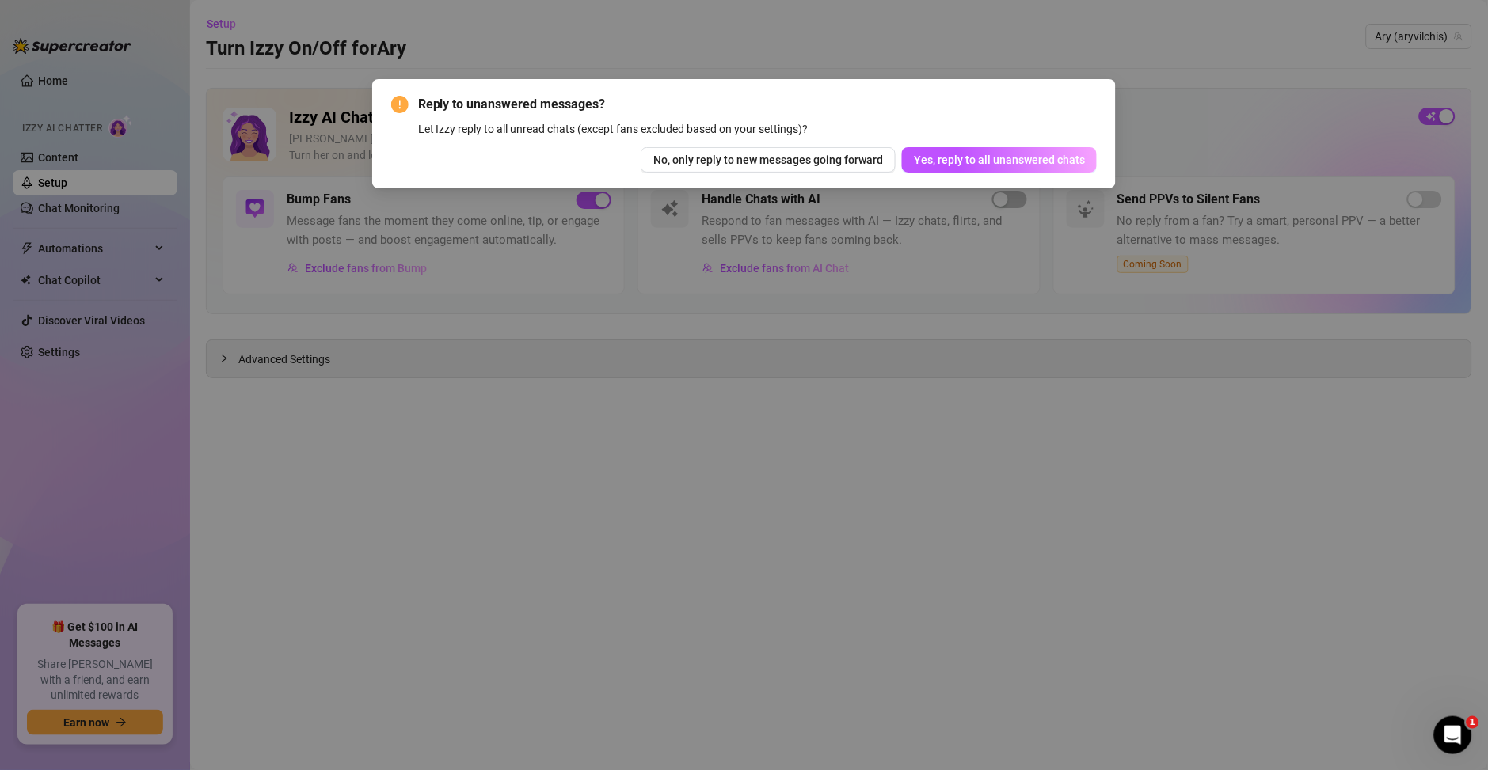
click at [1122, 70] on div "Reply to unanswered messages? Let Izzy reply to all unread chats (except fans e…" at bounding box center [744, 385] width 1488 height 770
click at [749, 163] on span "No, only reply to new messages going forward" at bounding box center [768, 160] width 230 height 13
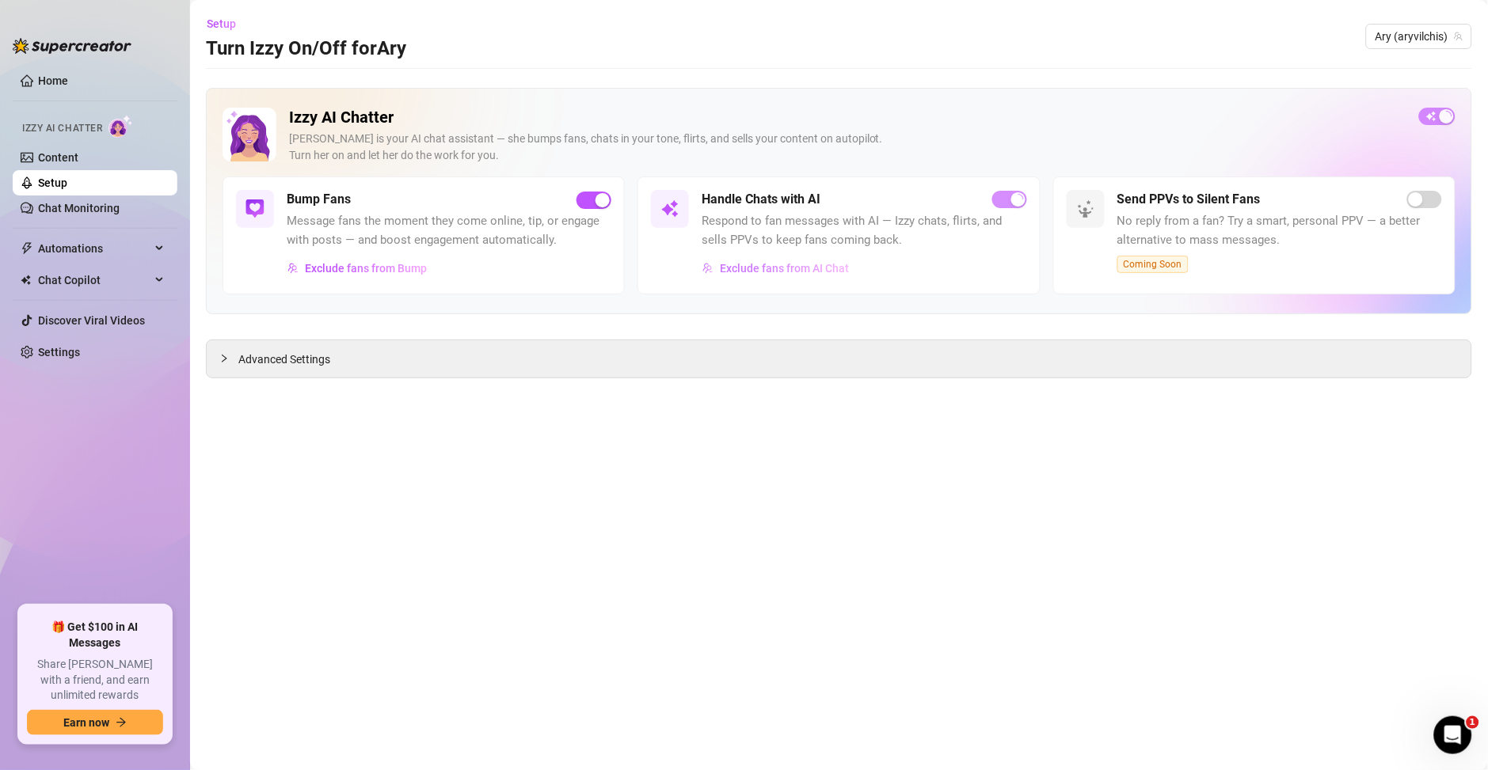
click at [749, 271] on span "Exclude fans from AI Chat" at bounding box center [784, 268] width 129 height 13
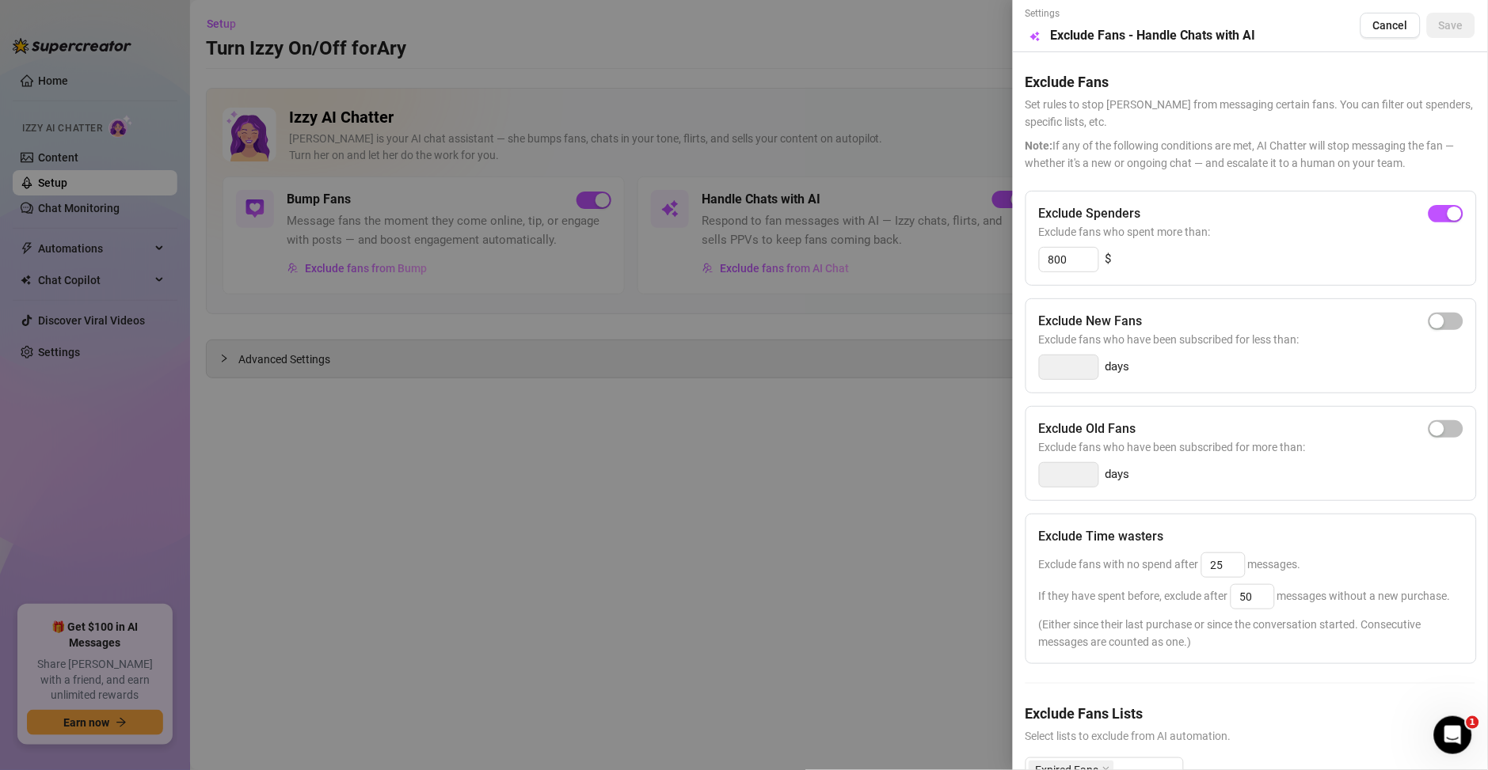
click at [839, 361] on div at bounding box center [744, 385] width 1488 height 770
